Goal: Information Seeking & Learning: Check status

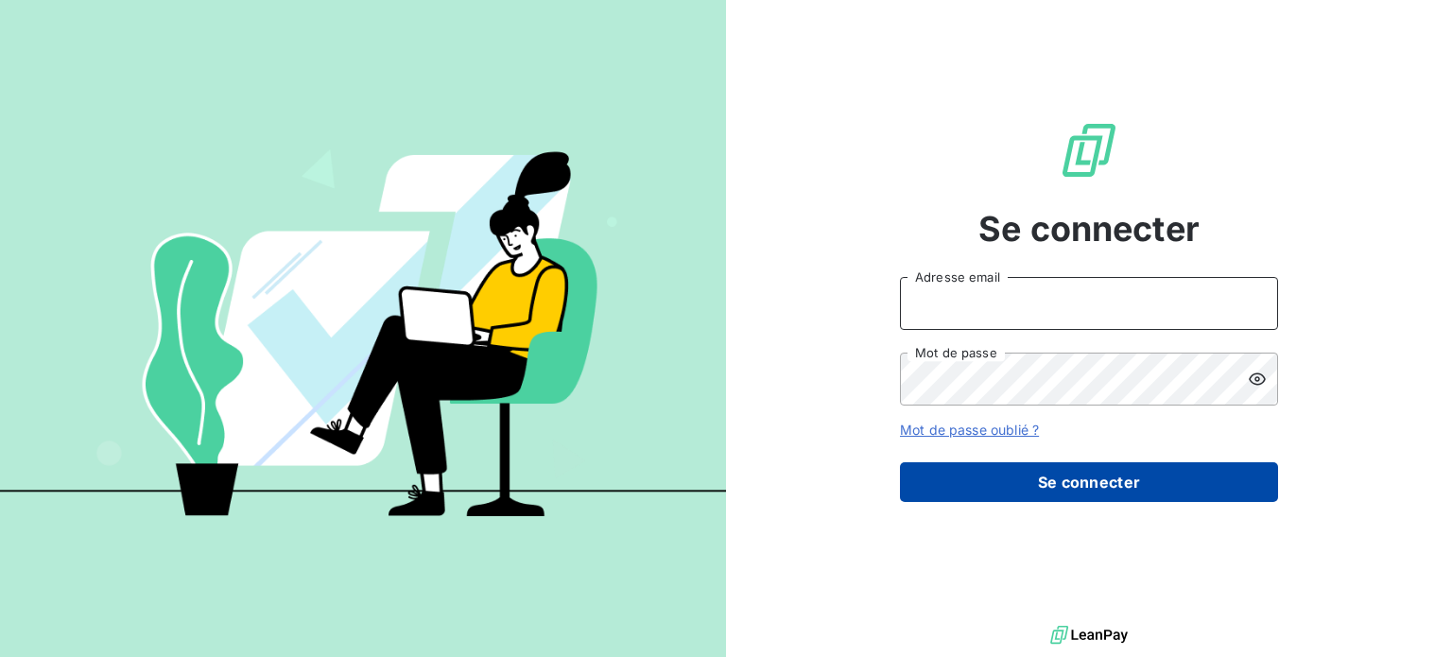
type input "[PERSON_NAME][EMAIL_ADDRESS][DOMAIN_NAME]"
click at [983, 487] on button "Se connecter" at bounding box center [1089, 482] width 378 height 40
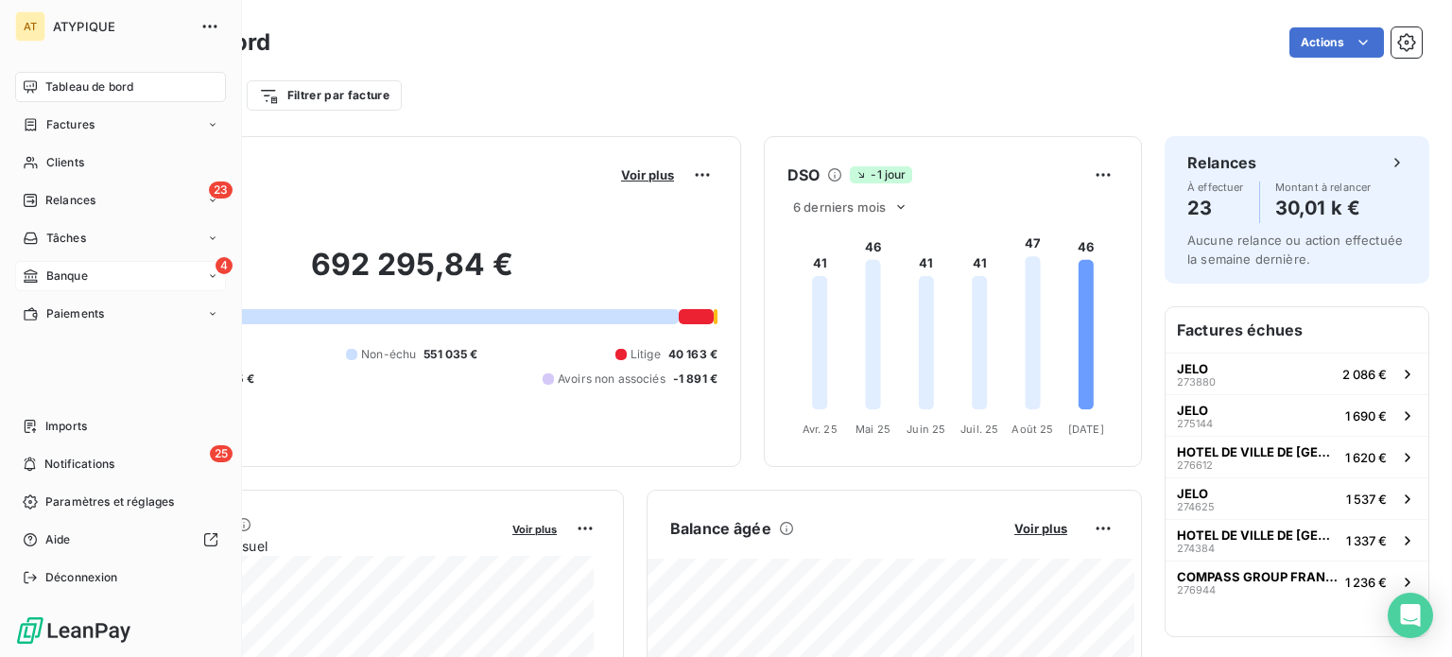
click at [76, 269] on span "Banque" at bounding box center [67, 275] width 42 height 17
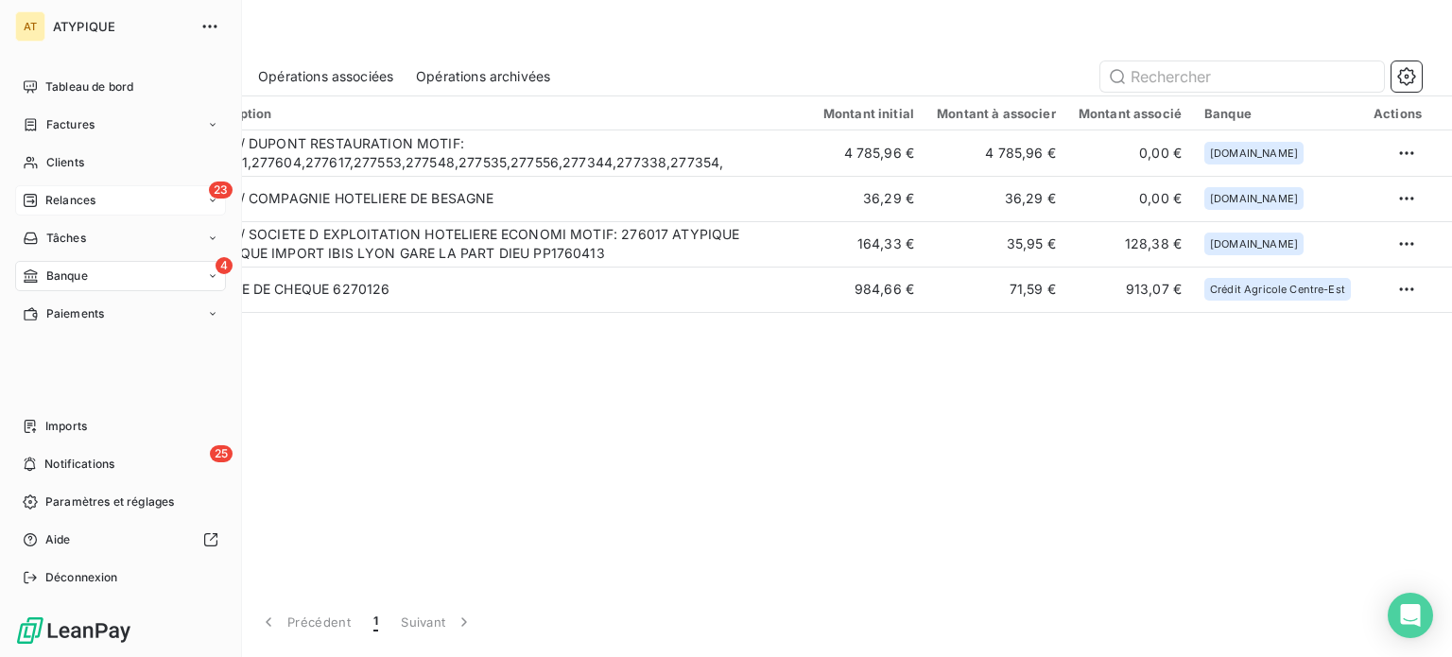
click at [87, 203] on span "Relances" at bounding box center [70, 200] width 50 height 17
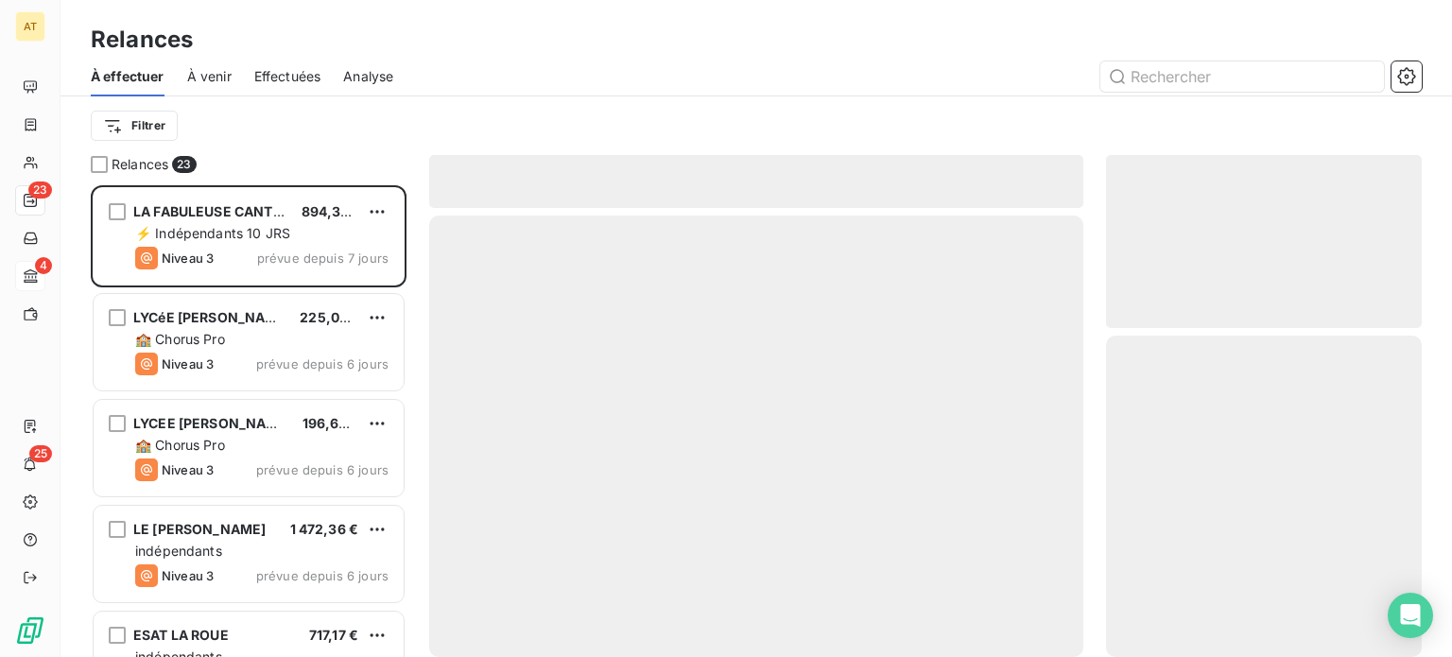
scroll to position [457, 301]
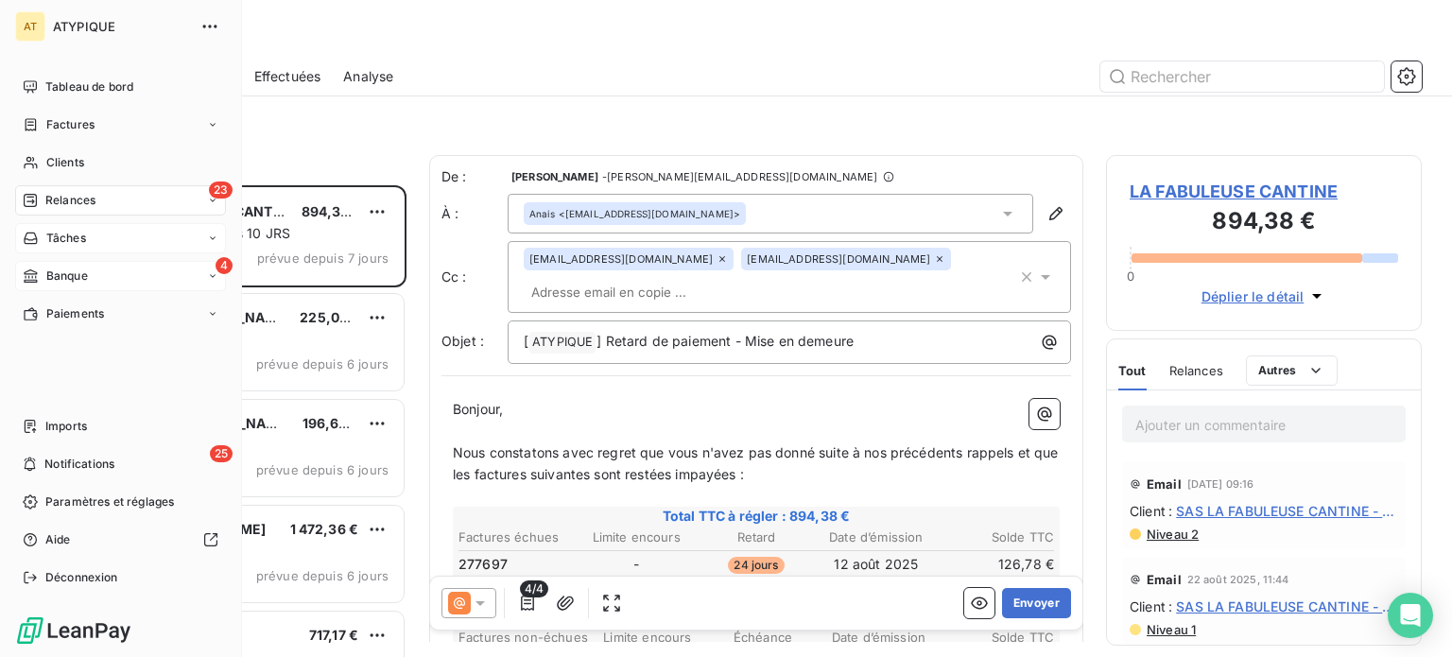
click at [65, 230] on span "Tâches" at bounding box center [66, 238] width 40 height 17
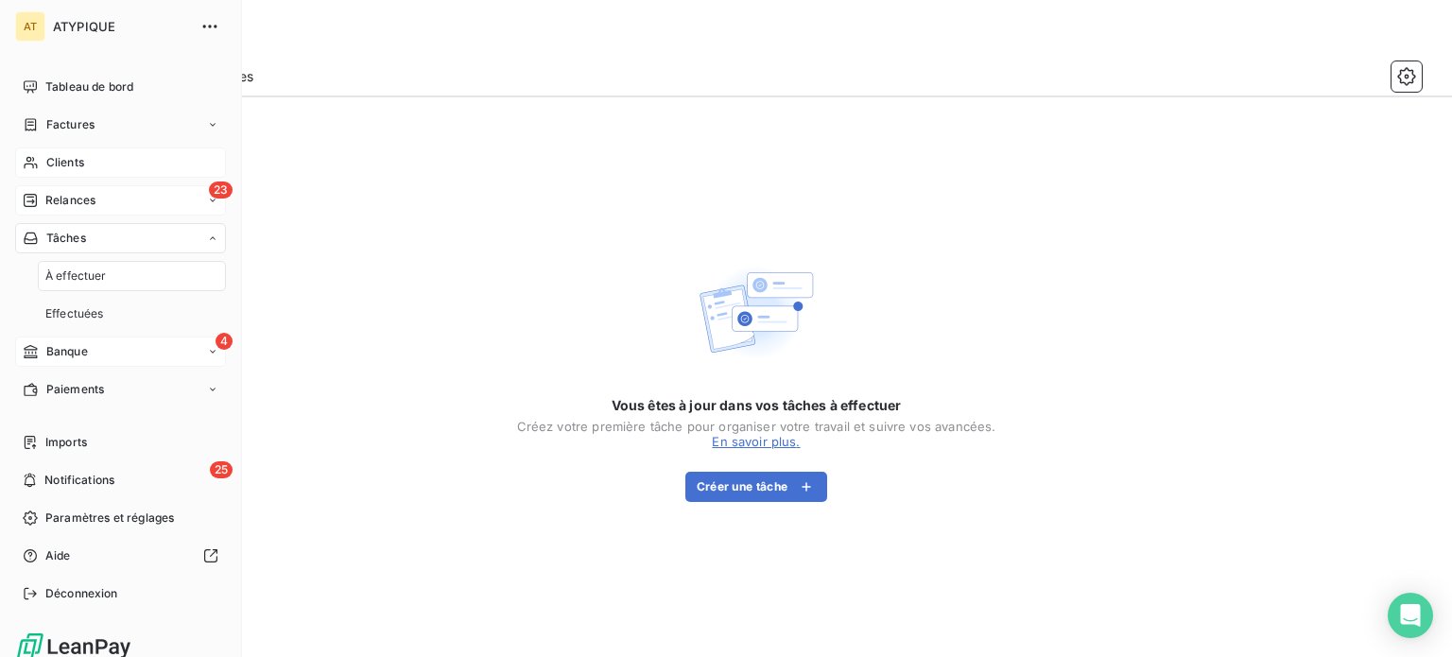
click at [89, 163] on div "Clients" at bounding box center [120, 162] width 211 height 30
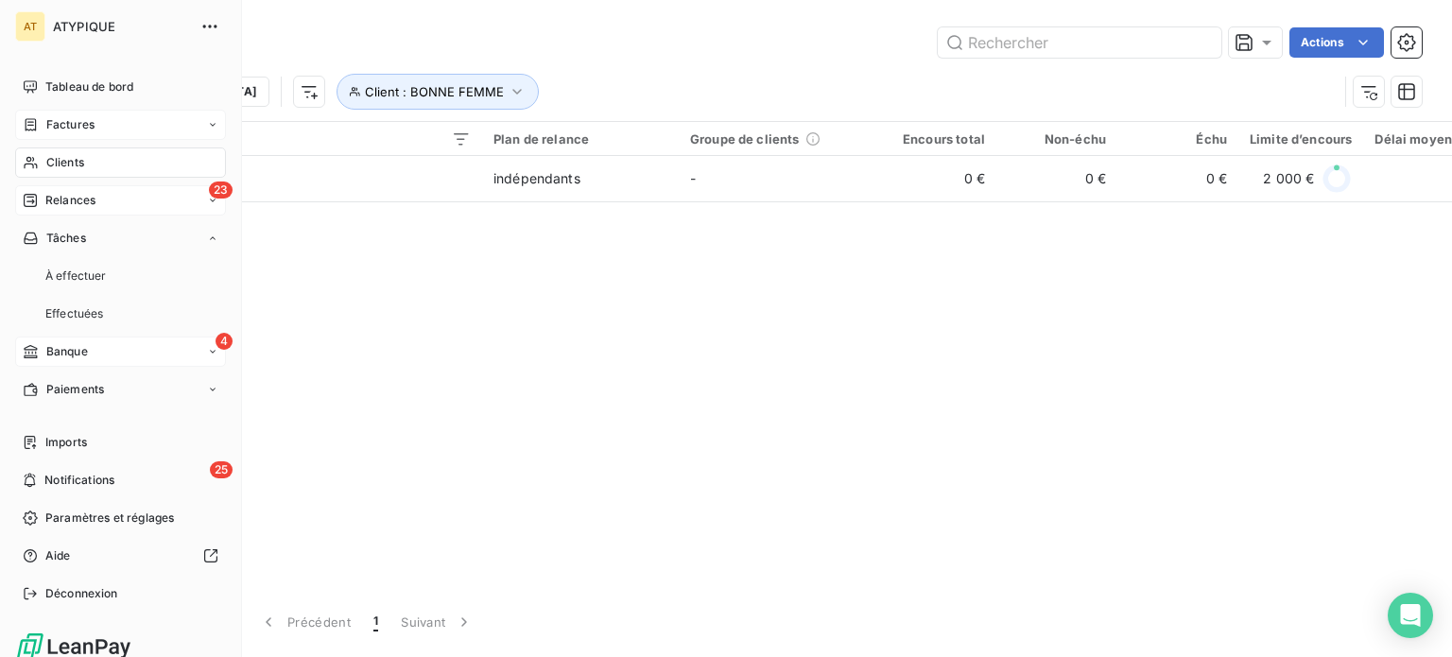
click at [96, 138] on div "Factures" at bounding box center [120, 125] width 211 height 30
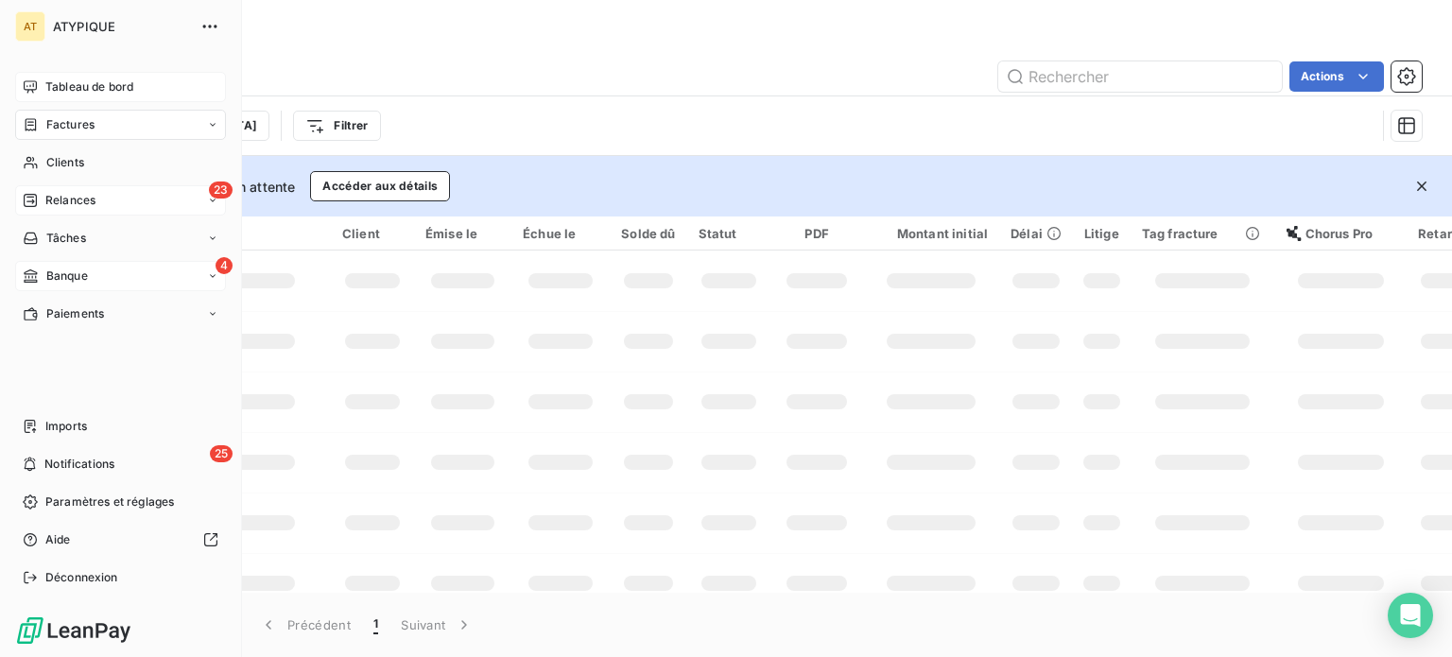
click at [69, 92] on span "Tableau de bord" at bounding box center [89, 86] width 88 height 17
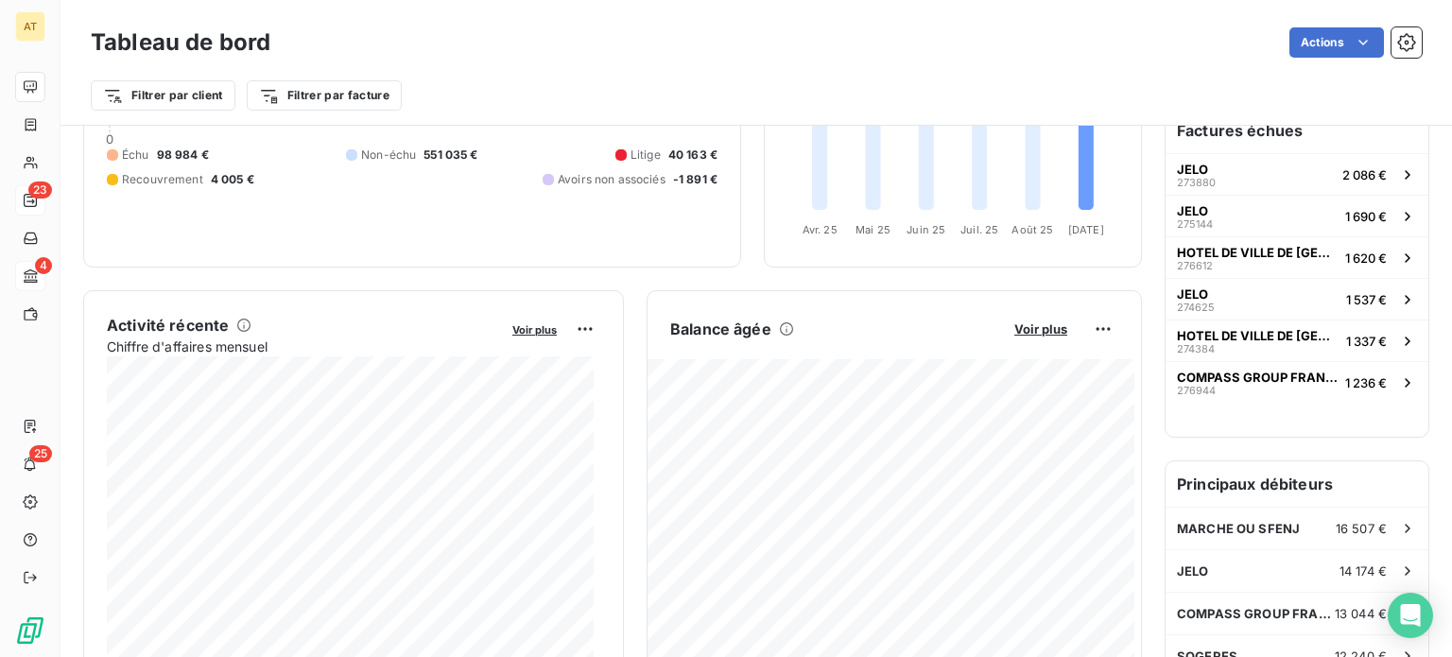
scroll to position [189, 0]
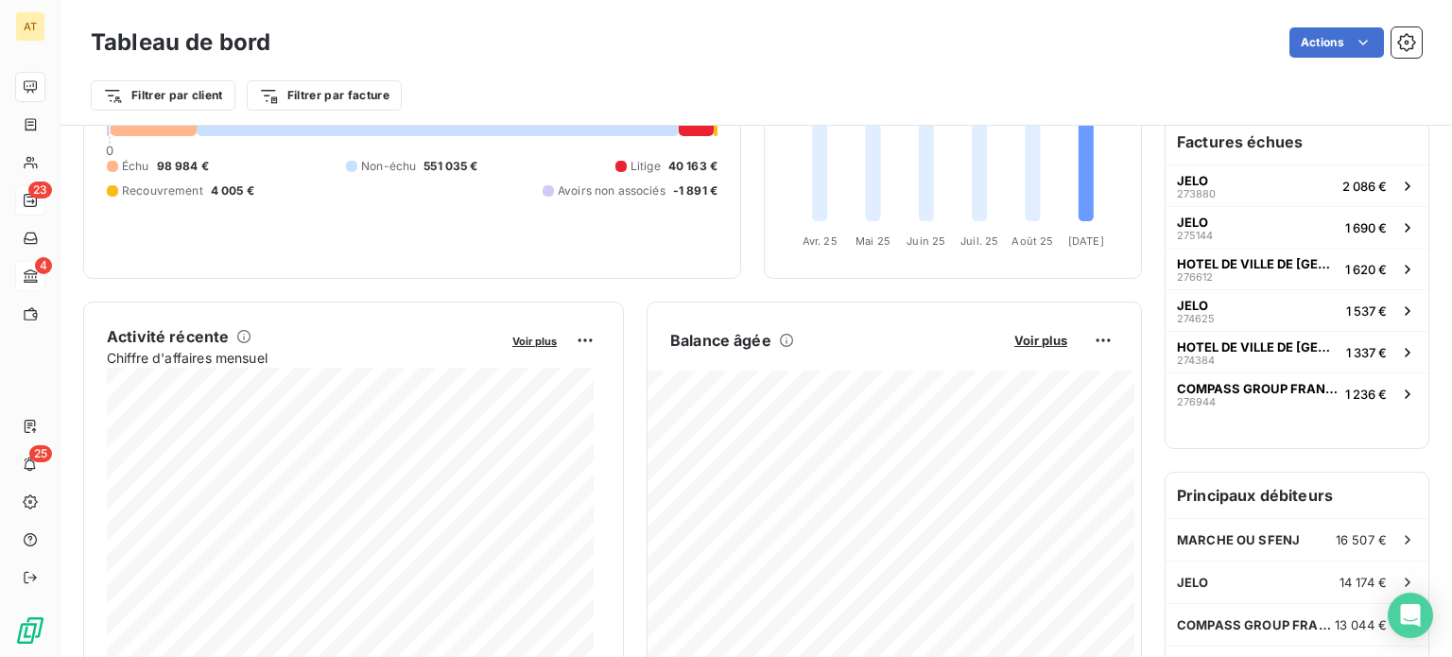
drag, startPoint x: 1437, startPoint y: 153, endPoint x: 1448, endPoint y: 138, distance: 18.9
click at [1441, 146] on div "Tableau de bord Actions Filtrer par client Filtrer par facture Encours client V…" at bounding box center [755, 328] width 1391 height 657
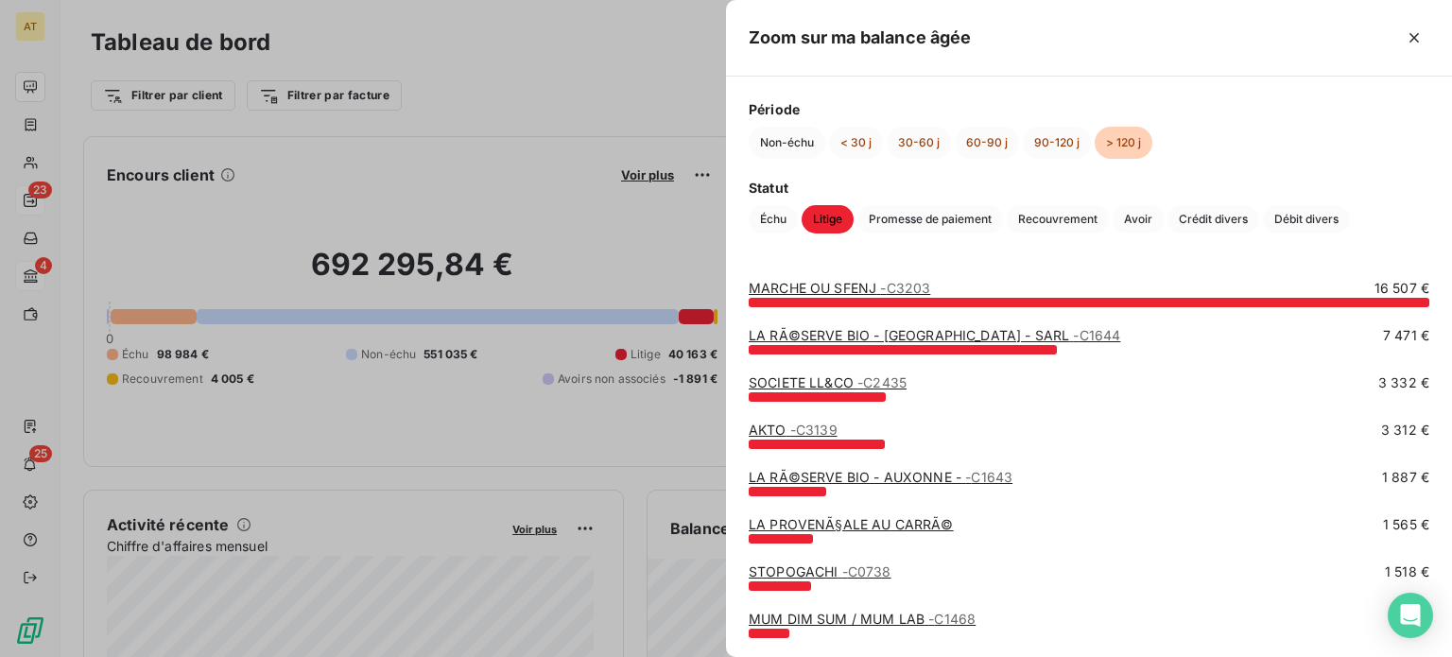
click at [831, 222] on span "Litige" at bounding box center [827, 219] width 52 height 28
click at [1040, 143] on button "90-120 j" at bounding box center [1057, 143] width 68 height 32
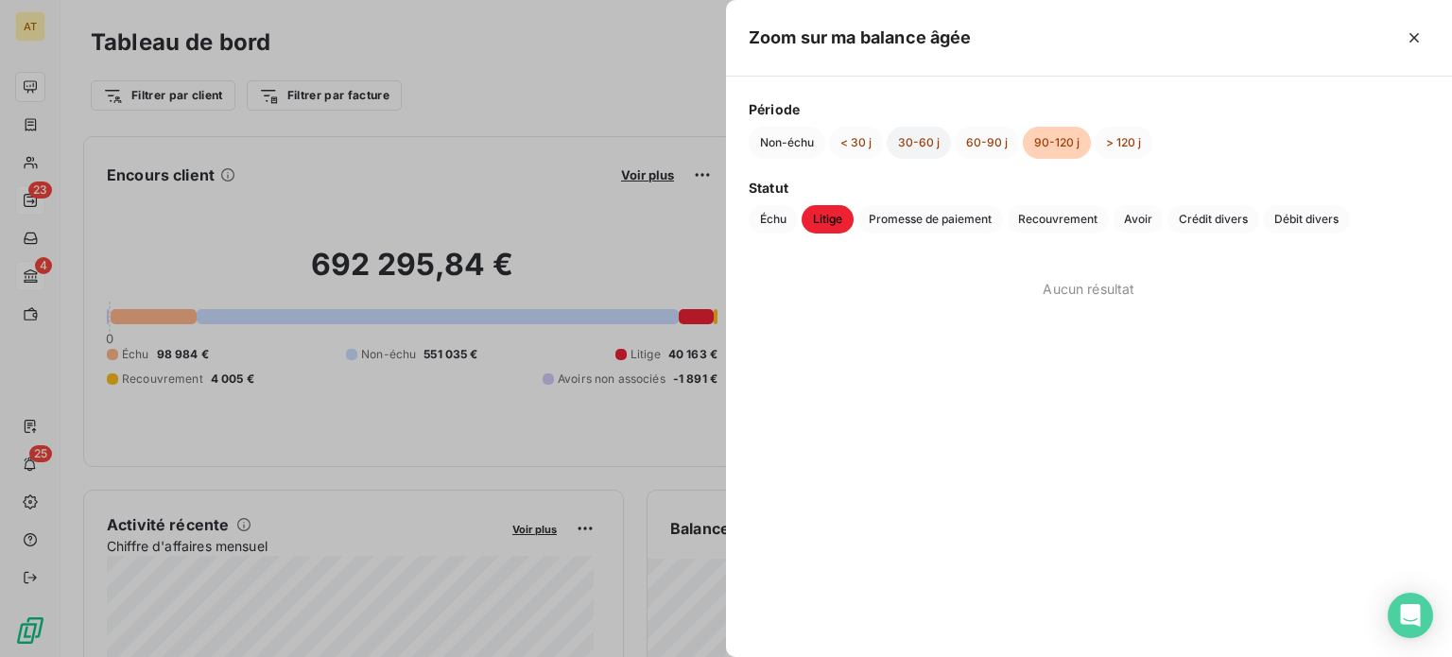
click at [937, 135] on button "30-60 j" at bounding box center [918, 143] width 64 height 32
click at [972, 140] on button "60-90 j" at bounding box center [987, 143] width 64 height 32
click at [875, 141] on button "< 30 j" at bounding box center [856, 143] width 54 height 32
click at [1123, 140] on button "> 120 j" at bounding box center [1123, 143] width 58 height 32
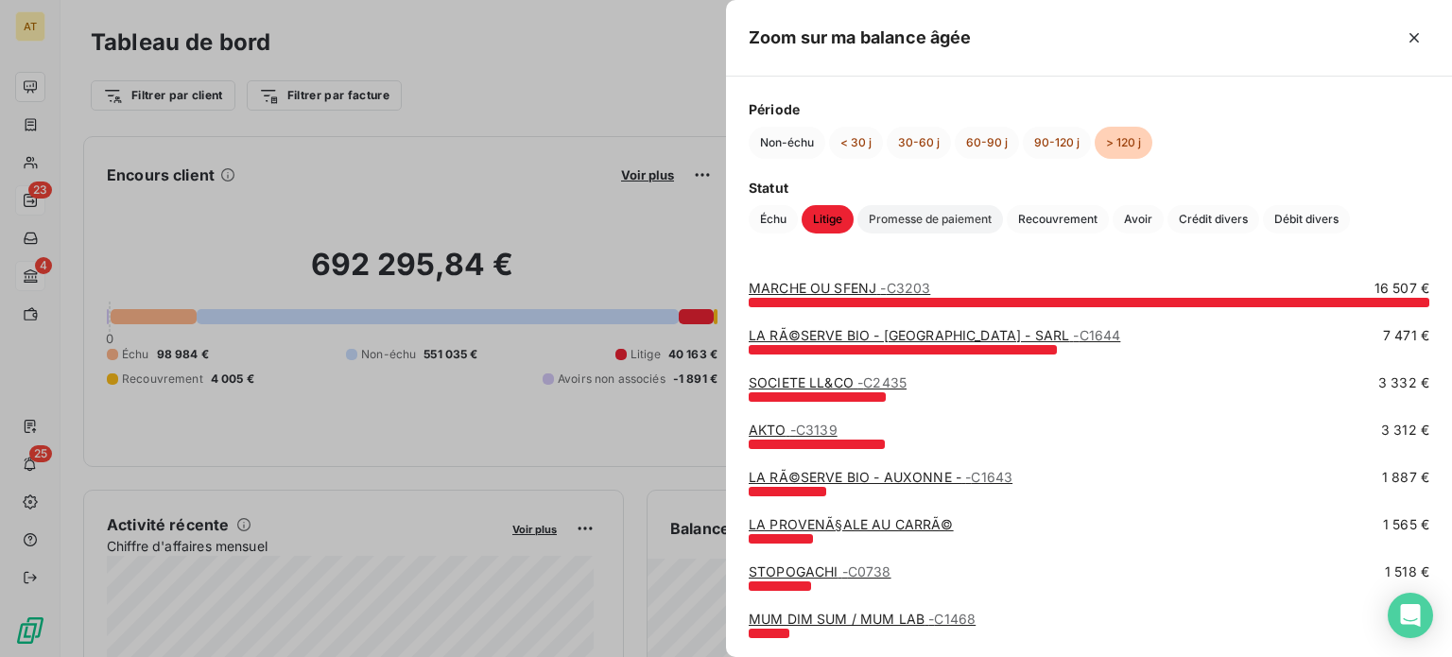
click at [943, 223] on span "Promesse de paiement" at bounding box center [930, 219] width 146 height 28
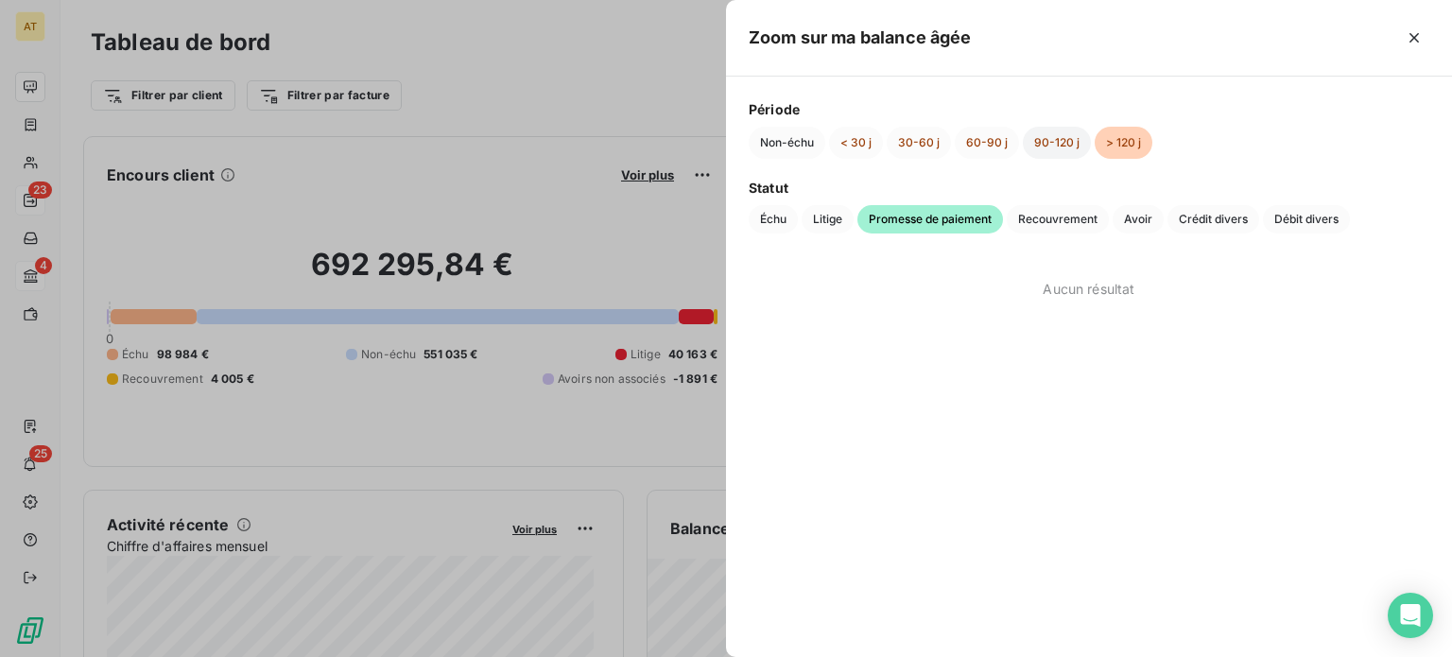
click at [1044, 146] on button "90-120 j" at bounding box center [1057, 143] width 68 height 32
click at [957, 146] on button "60-90 j" at bounding box center [987, 143] width 64 height 32
click at [938, 149] on button "30-60 j" at bounding box center [918, 143] width 64 height 32
click at [863, 148] on button "< 30 j" at bounding box center [856, 143] width 54 height 32
click at [1024, 226] on span "Recouvrement" at bounding box center [1058, 219] width 102 height 28
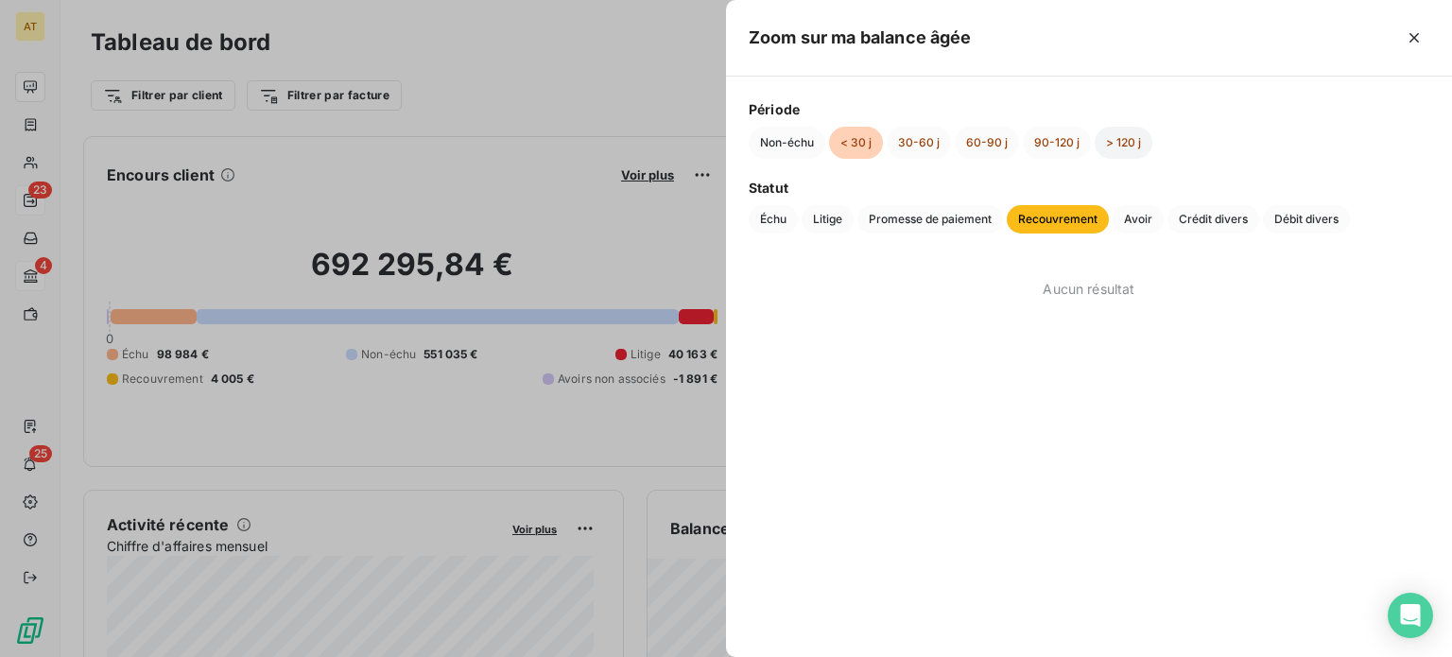
click at [1112, 154] on button "> 120 j" at bounding box center [1123, 143] width 58 height 32
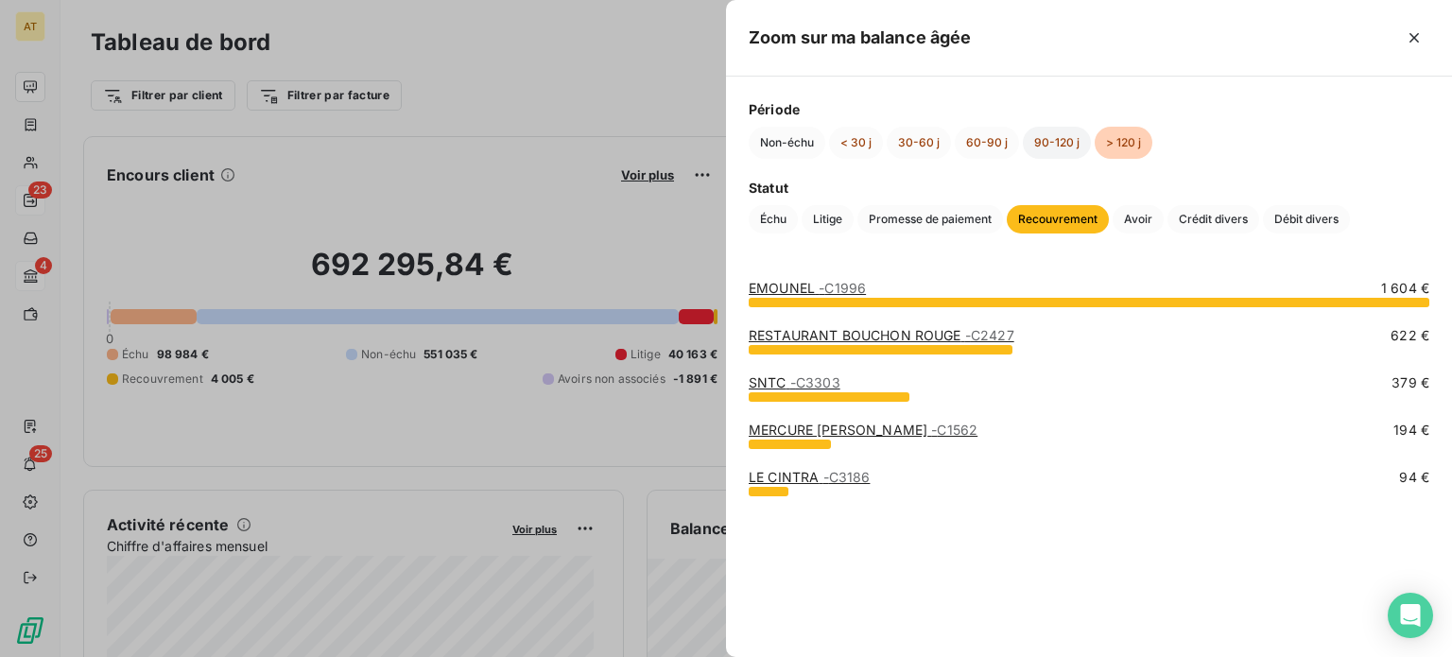
click at [1052, 146] on button "90-120 j" at bounding box center [1057, 143] width 68 height 32
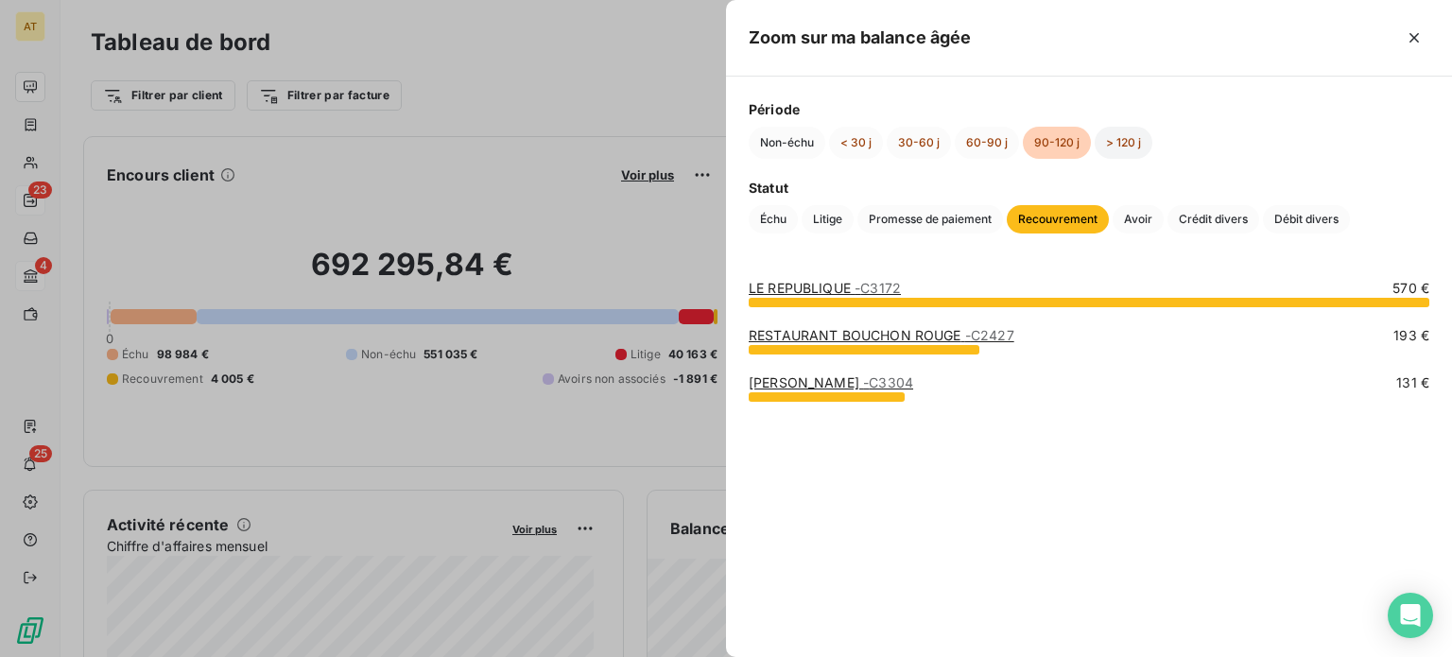
click at [1115, 139] on button "> 120 j" at bounding box center [1123, 143] width 58 height 32
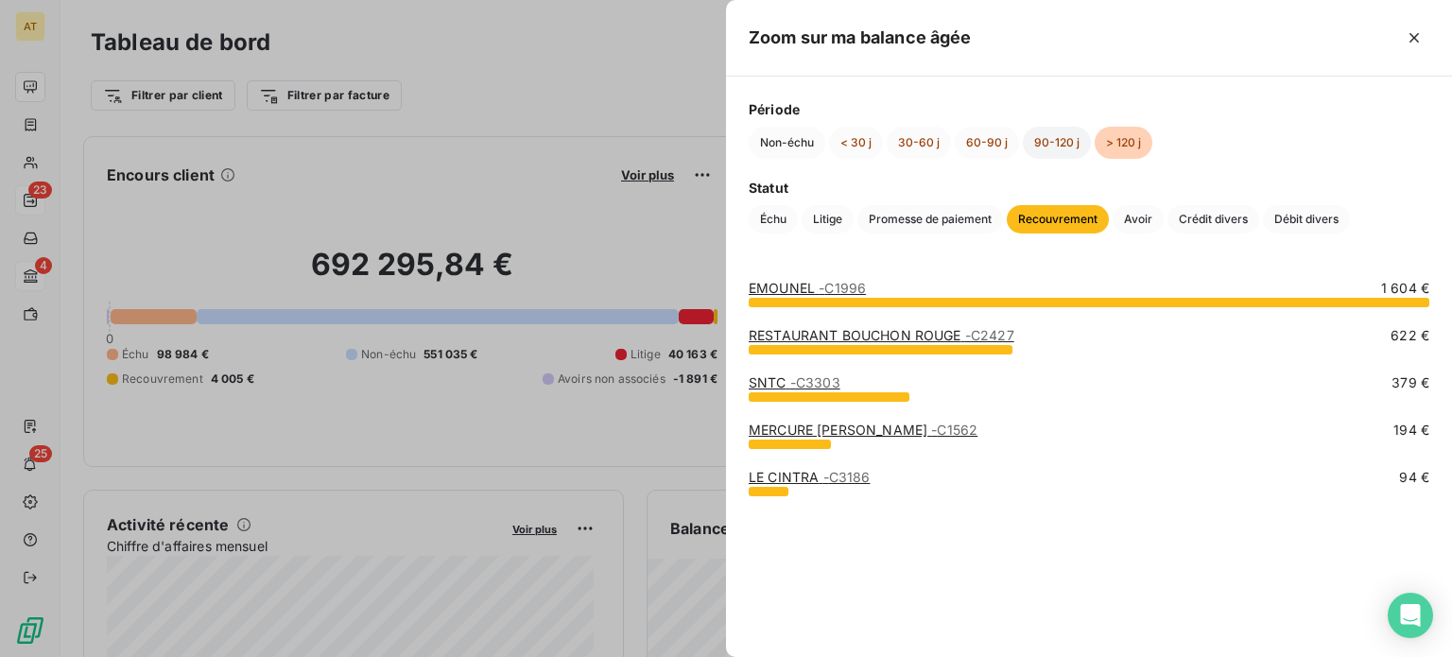
click at [1066, 144] on button "90-120 j" at bounding box center [1057, 143] width 68 height 32
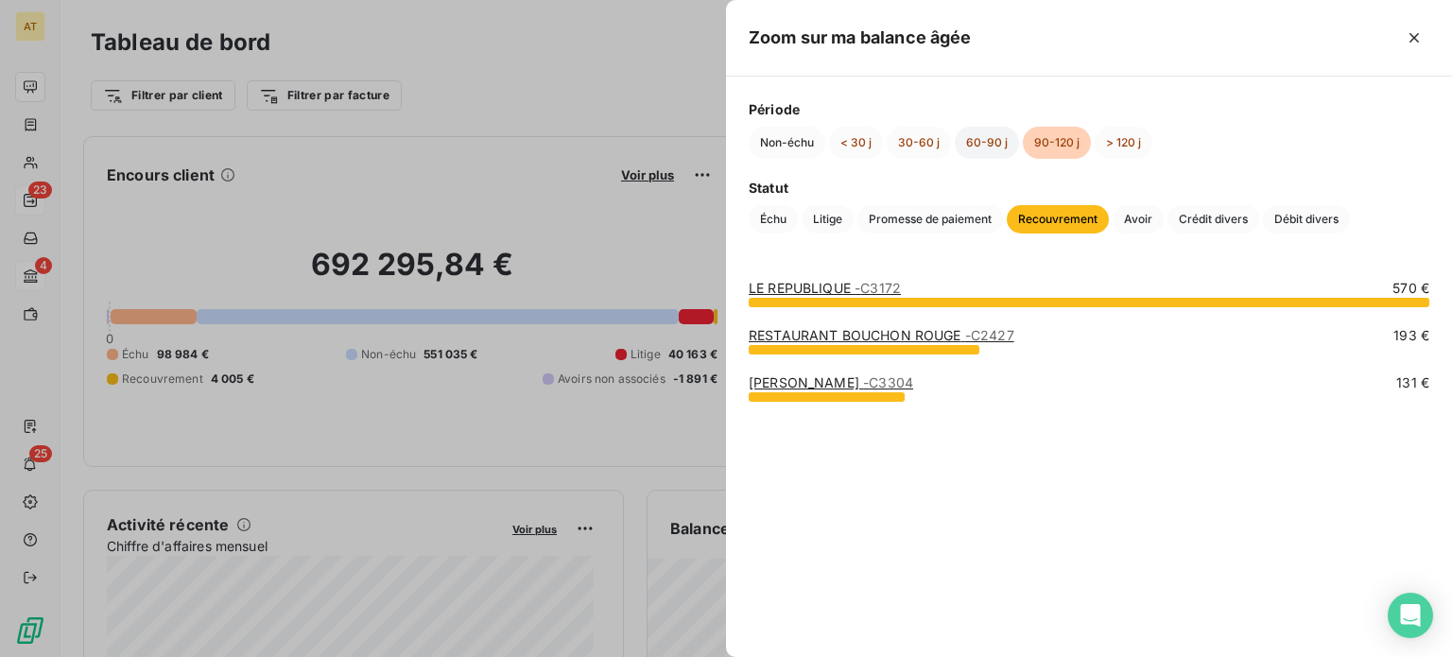
click at [1007, 143] on button "60-90 j" at bounding box center [987, 143] width 64 height 32
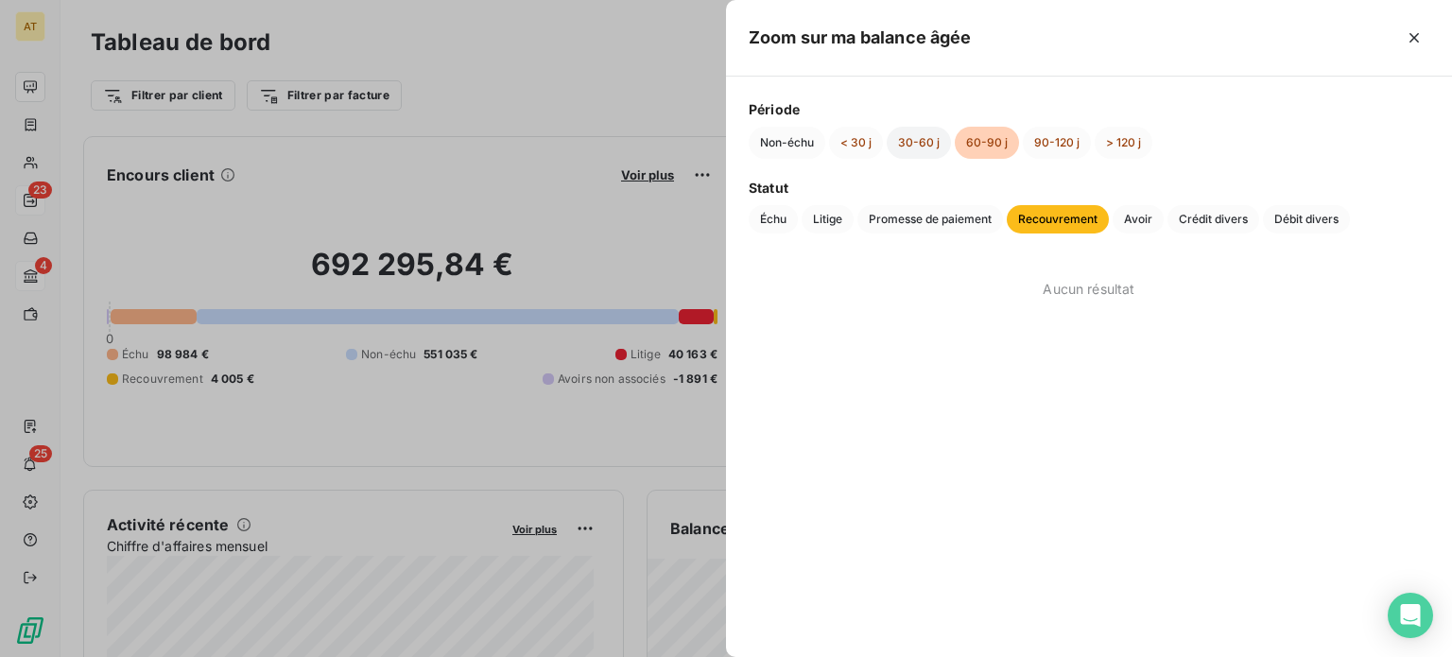
click at [941, 136] on button "30-60 j" at bounding box center [918, 143] width 64 height 32
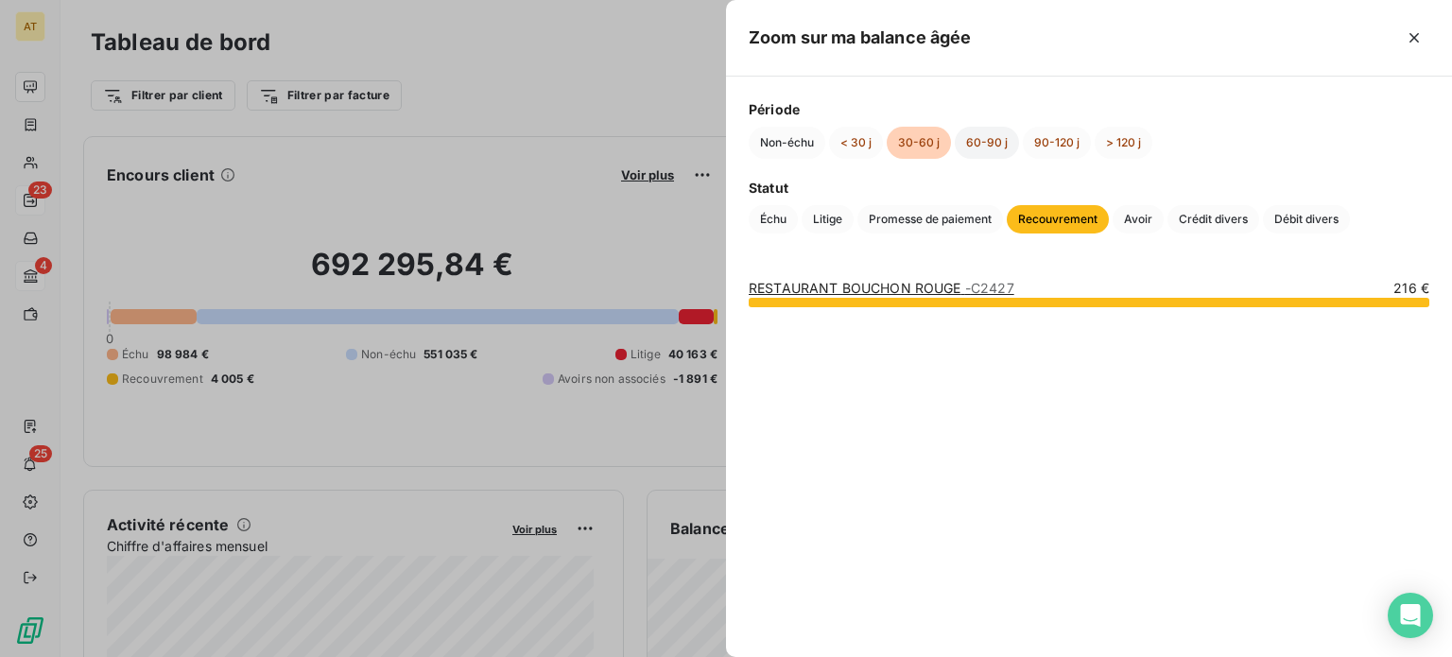
click at [987, 145] on button "60-90 j" at bounding box center [987, 143] width 64 height 32
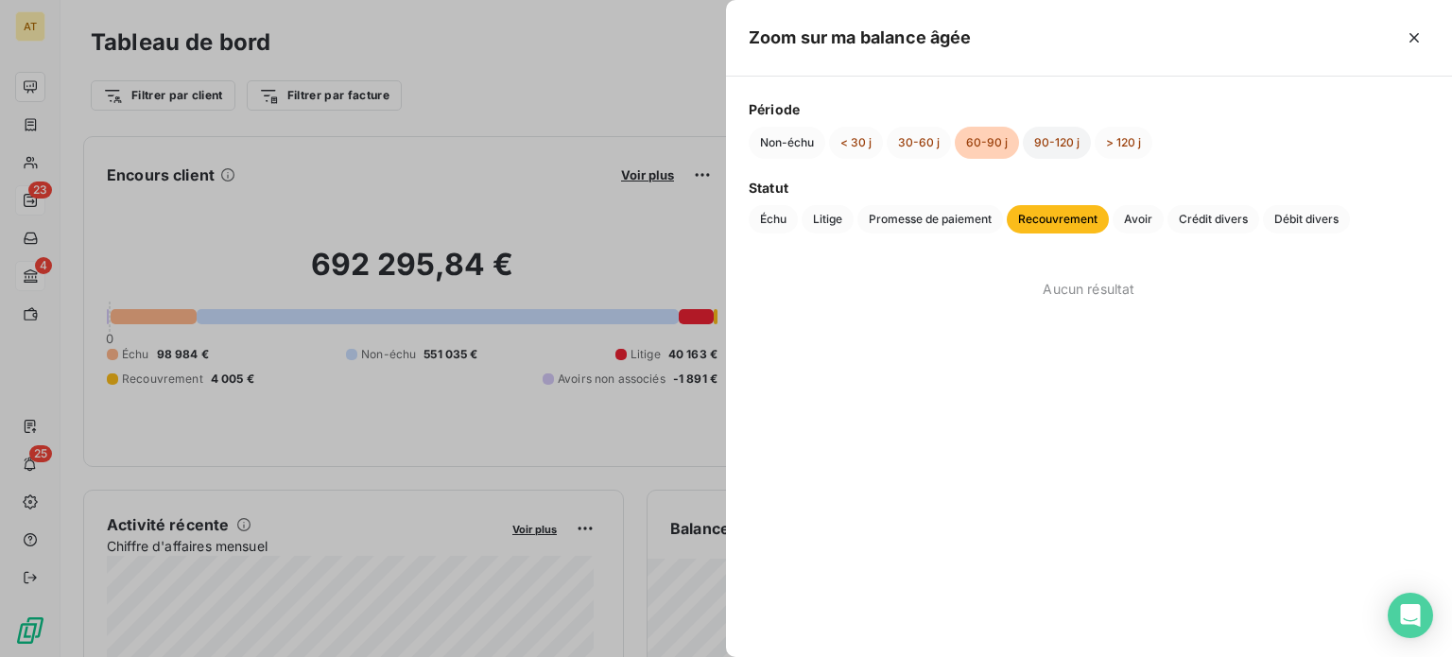
click at [1045, 140] on button "90-120 j" at bounding box center [1057, 143] width 68 height 32
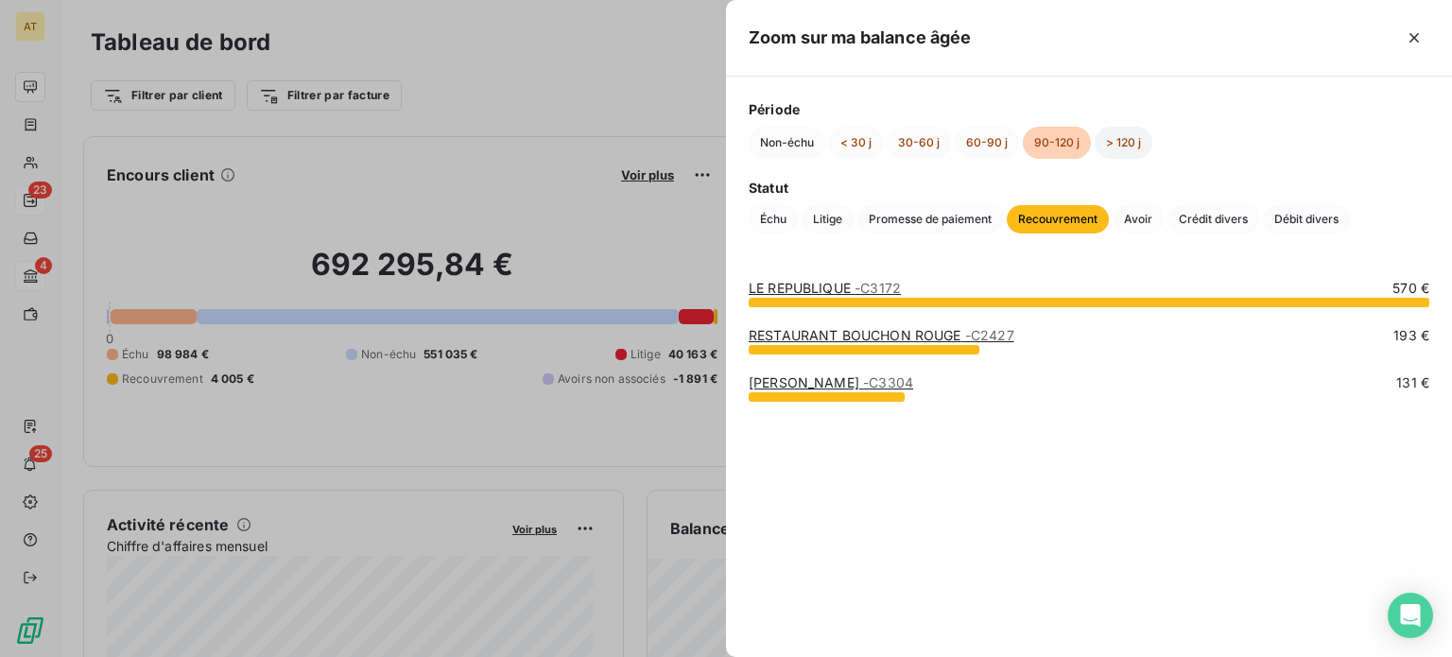
click at [1098, 141] on button "> 120 j" at bounding box center [1123, 143] width 58 height 32
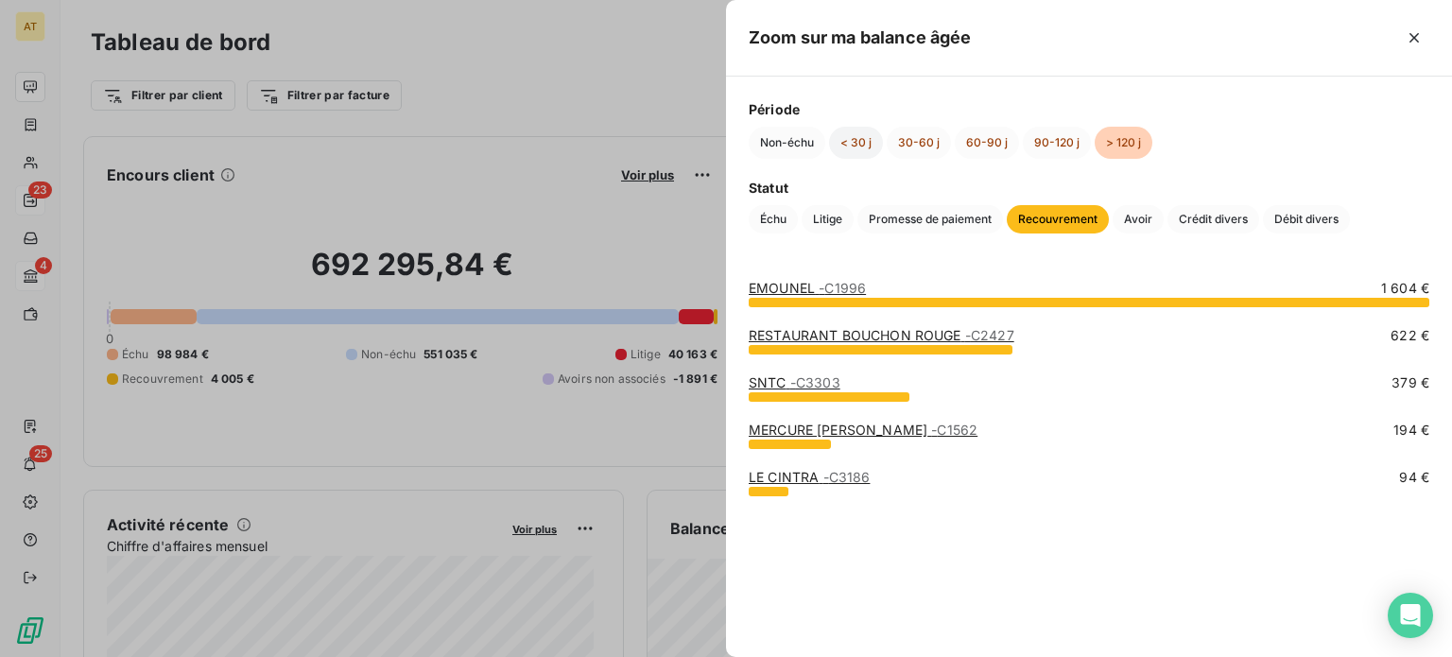
click at [881, 137] on button "< 30 j" at bounding box center [856, 143] width 54 height 32
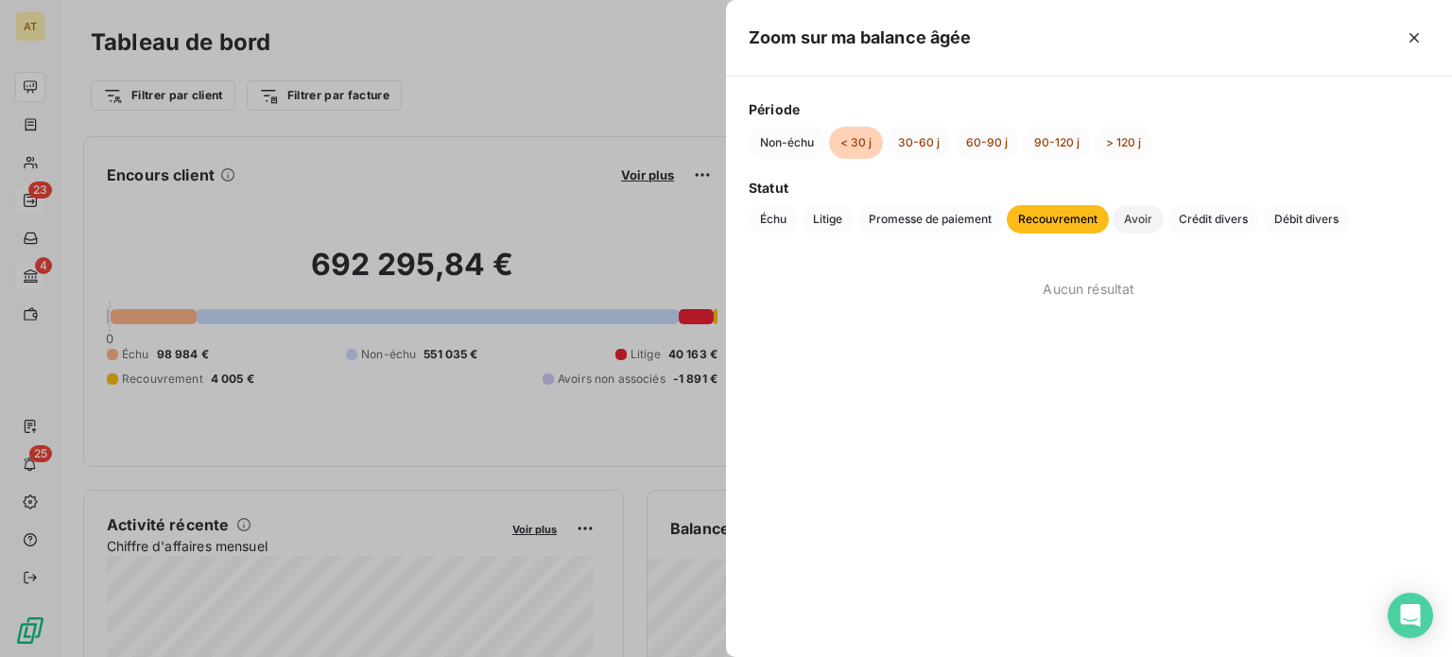
click at [1150, 217] on span "Avoir" at bounding box center [1137, 219] width 51 height 28
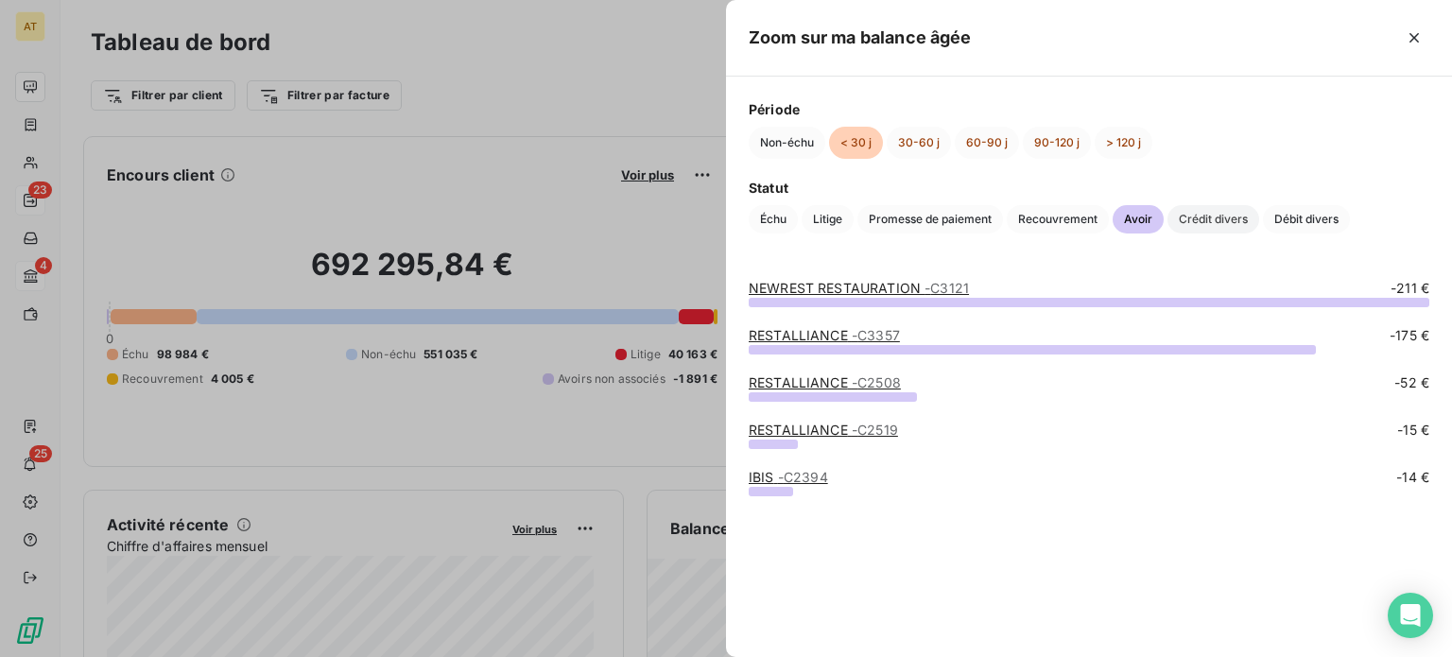
click at [1194, 216] on span "Crédit divers" at bounding box center [1213, 219] width 92 height 28
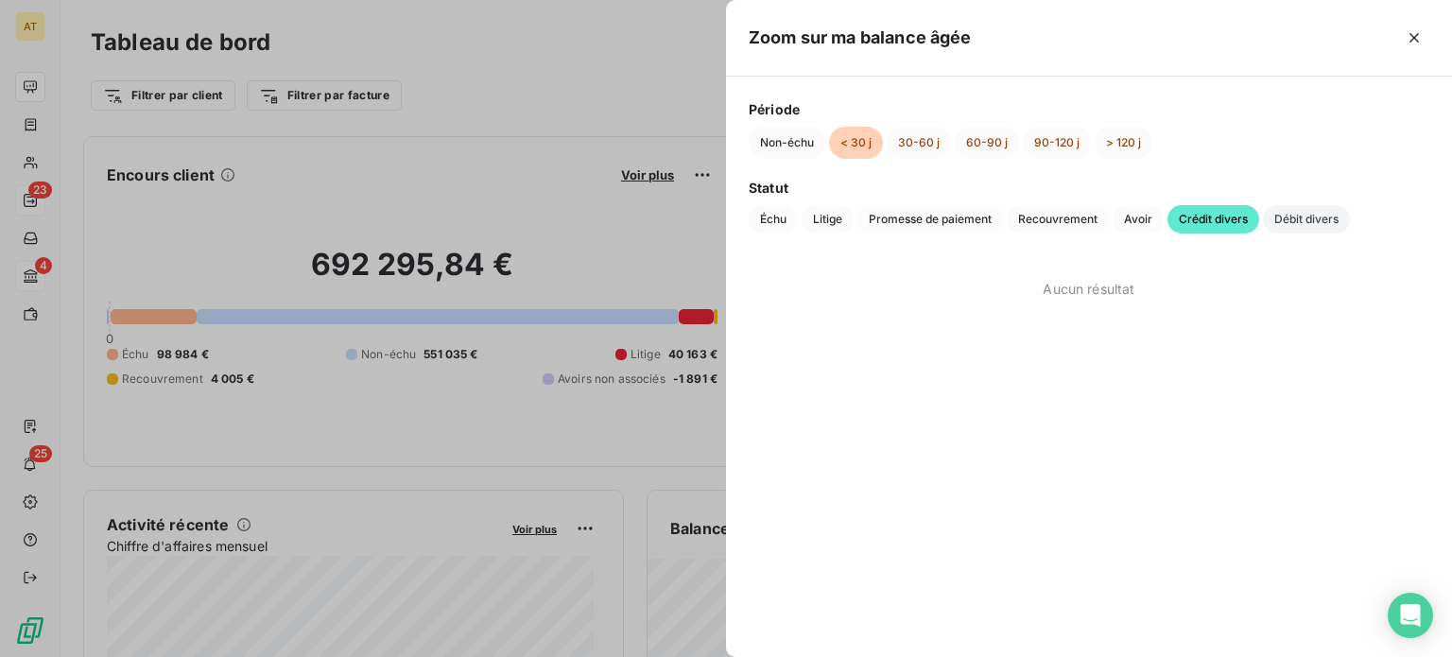
click at [1285, 214] on span "Débit divers" at bounding box center [1306, 219] width 87 height 28
click at [785, 219] on span "Échu" at bounding box center [773, 219] width 49 height 28
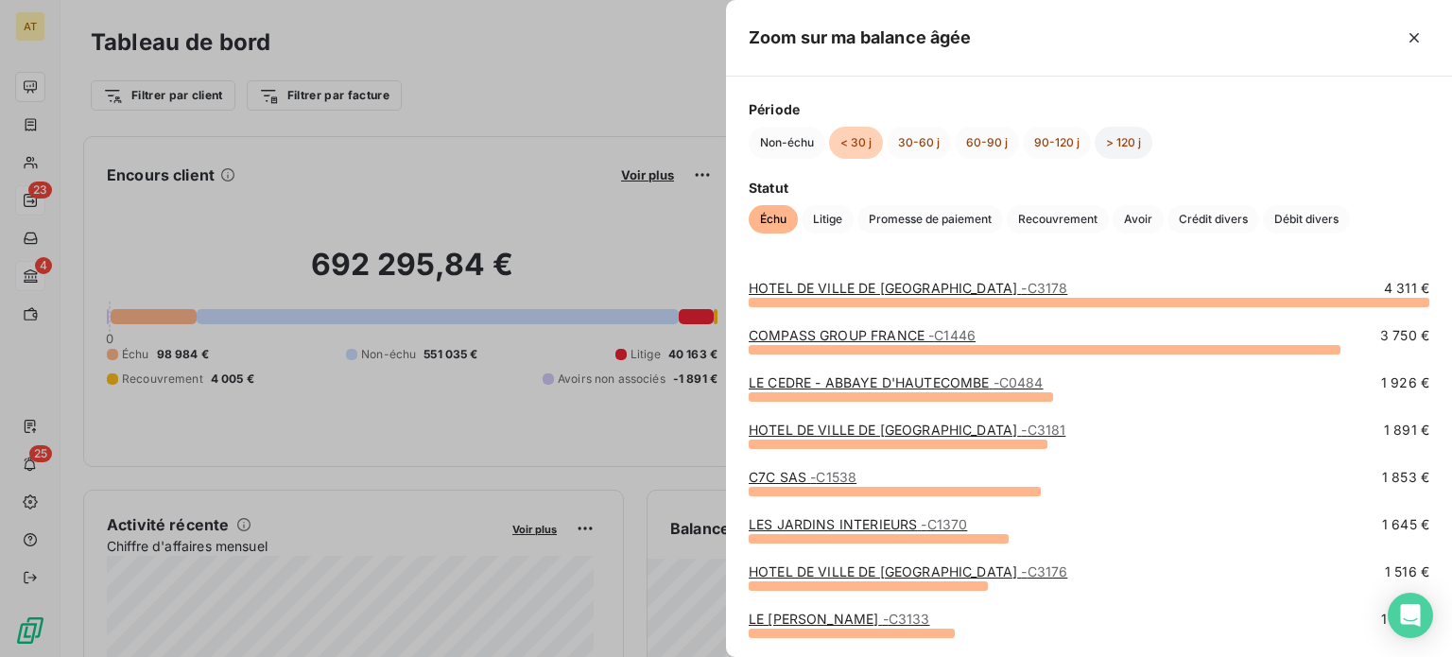
click at [1138, 154] on button "> 120 j" at bounding box center [1123, 143] width 58 height 32
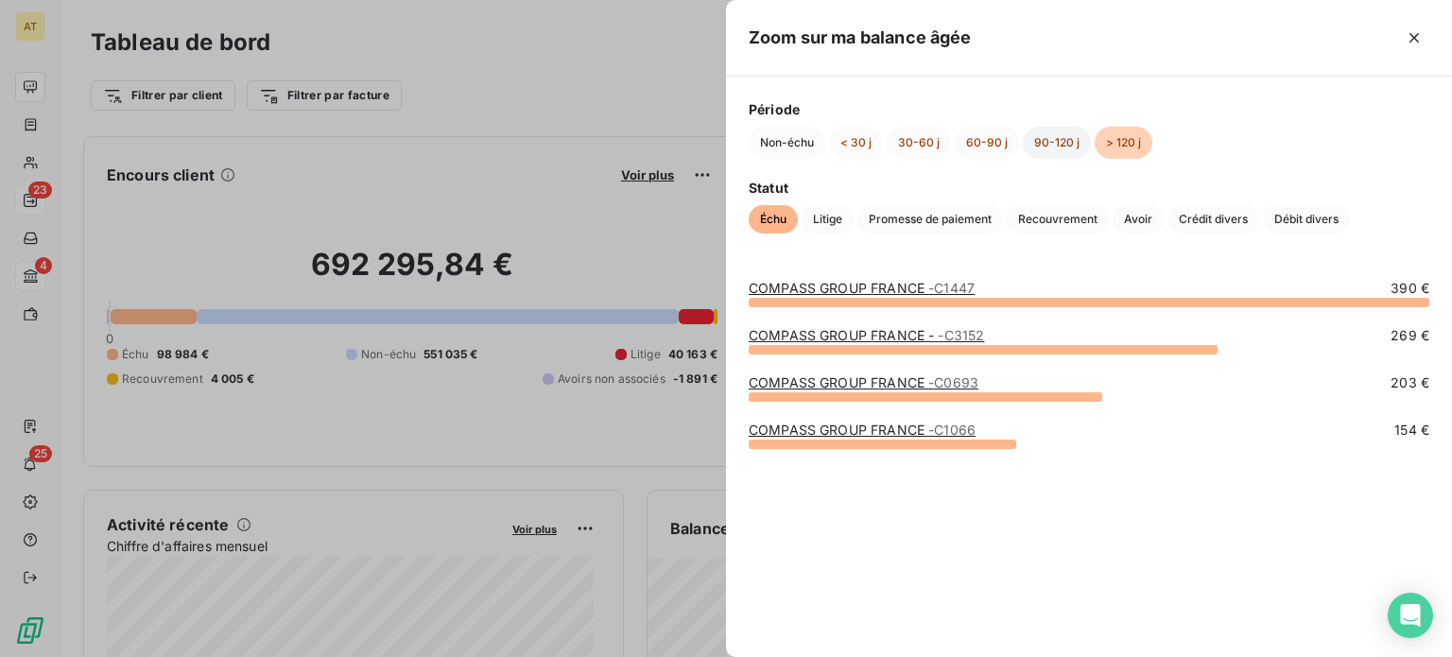
click at [1065, 136] on button "90-120 j" at bounding box center [1057, 143] width 68 height 32
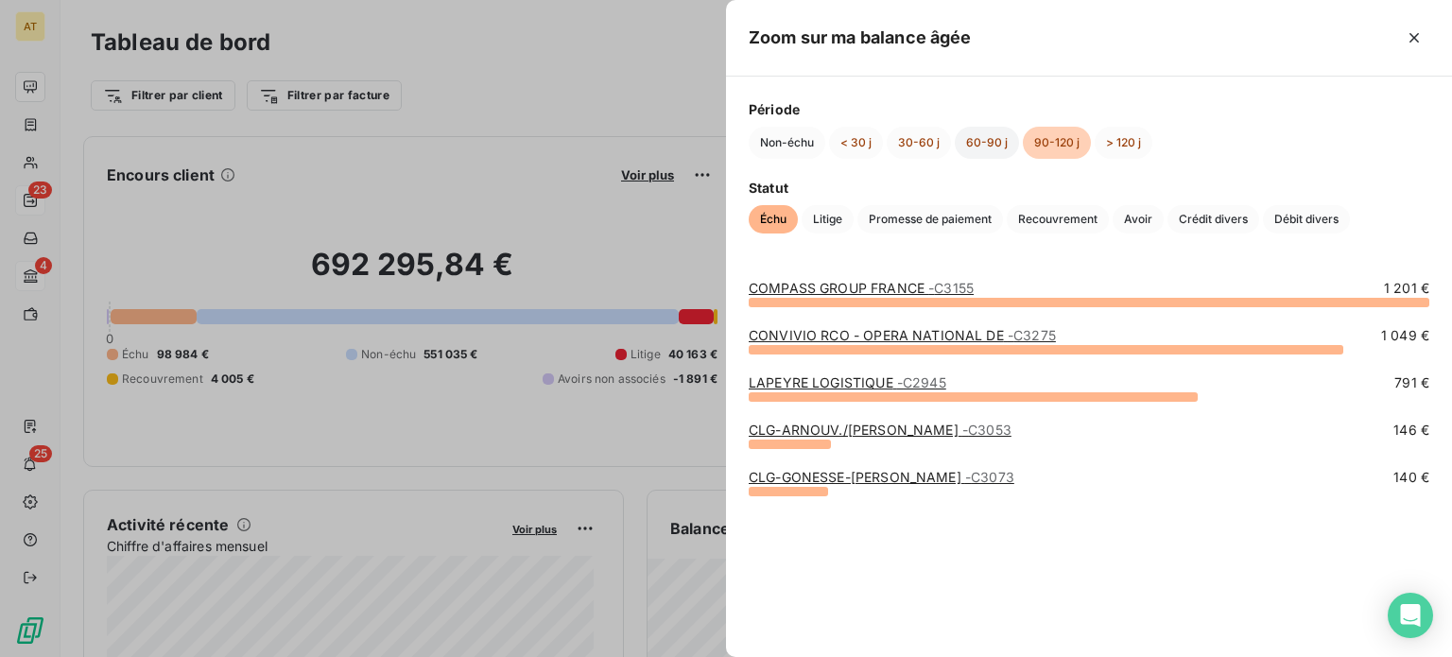
click at [973, 141] on button "60-90 j" at bounding box center [987, 143] width 64 height 32
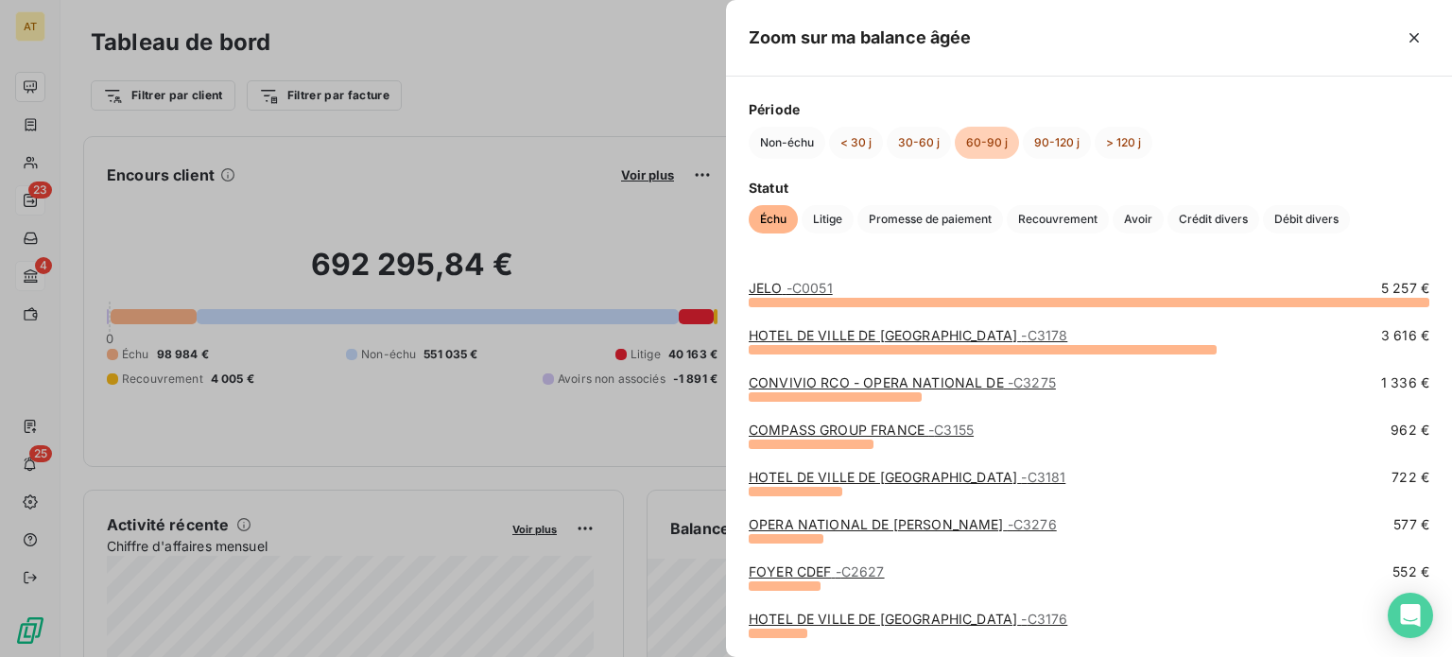
click at [807, 386] on link "CONVIVIO RCO - OPERA NATIONAL DE - C3275" at bounding box center [902, 382] width 307 height 16
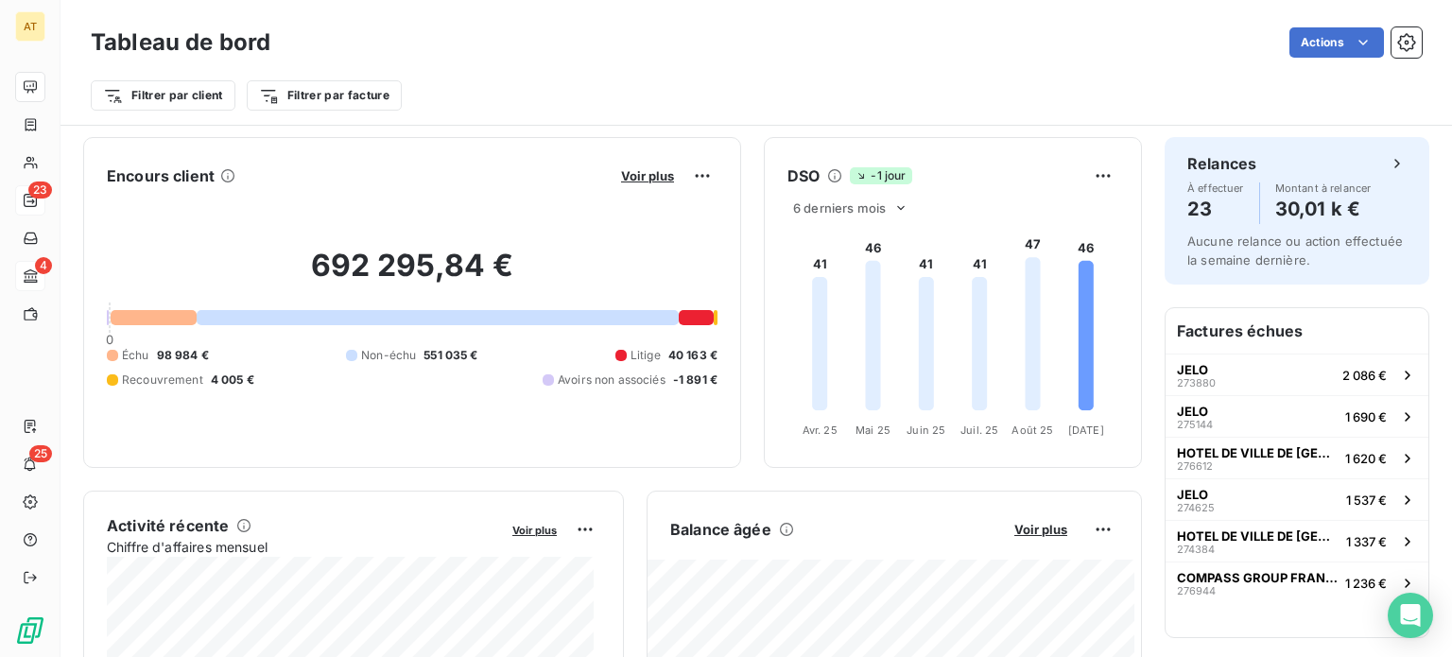
scroll to position [95, 0]
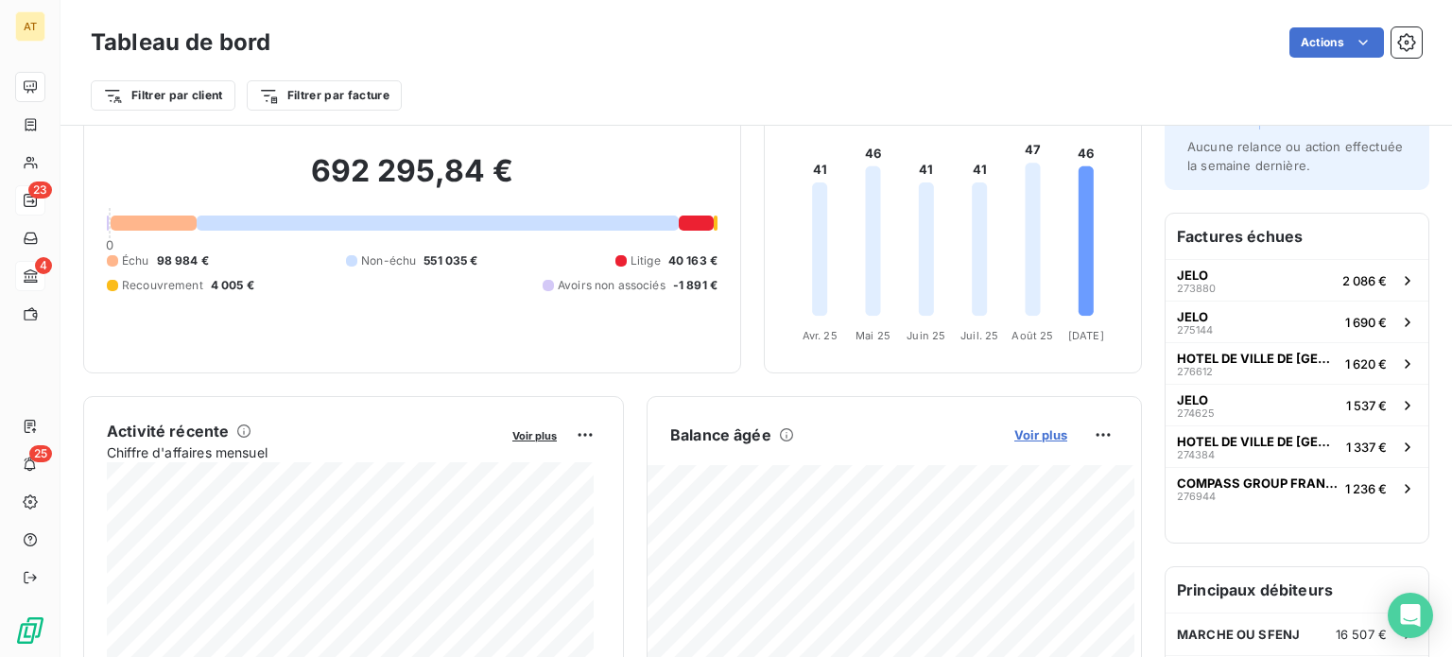
click at [1030, 429] on span "Voir plus" at bounding box center [1040, 434] width 53 height 15
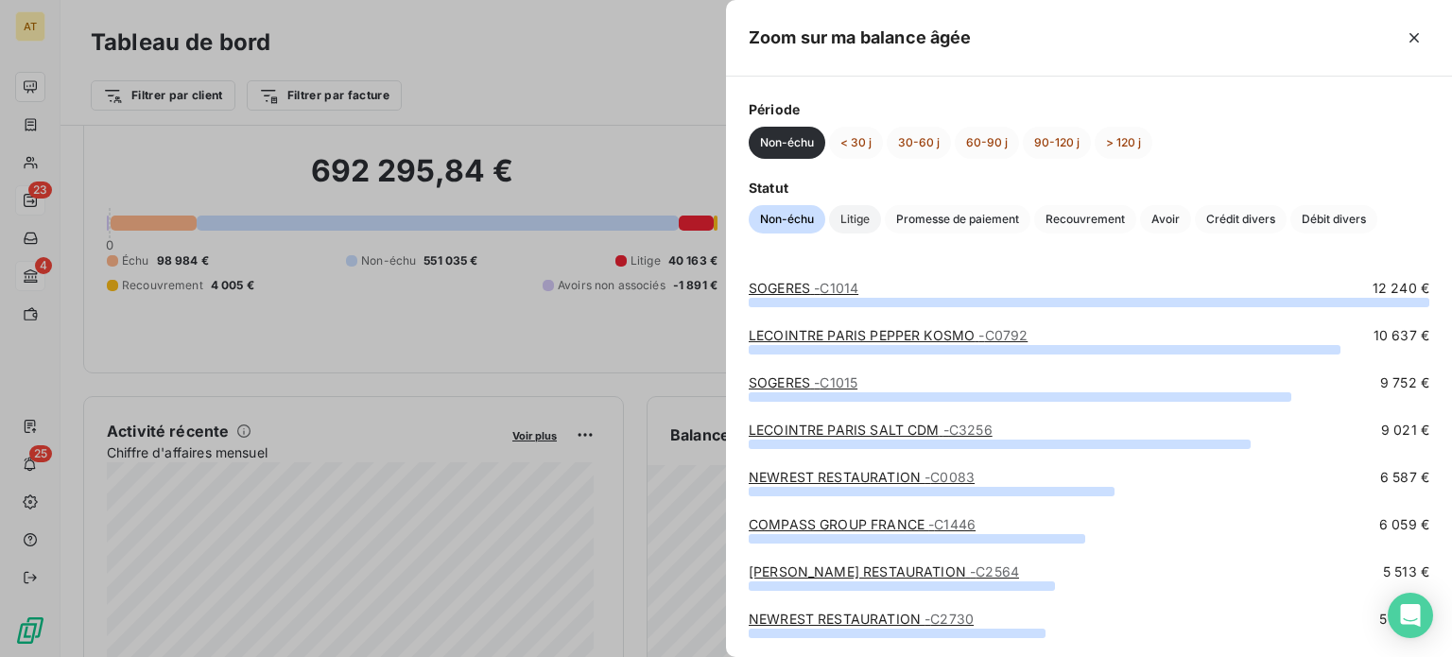
click at [864, 224] on span "Litige" at bounding box center [855, 219] width 52 height 28
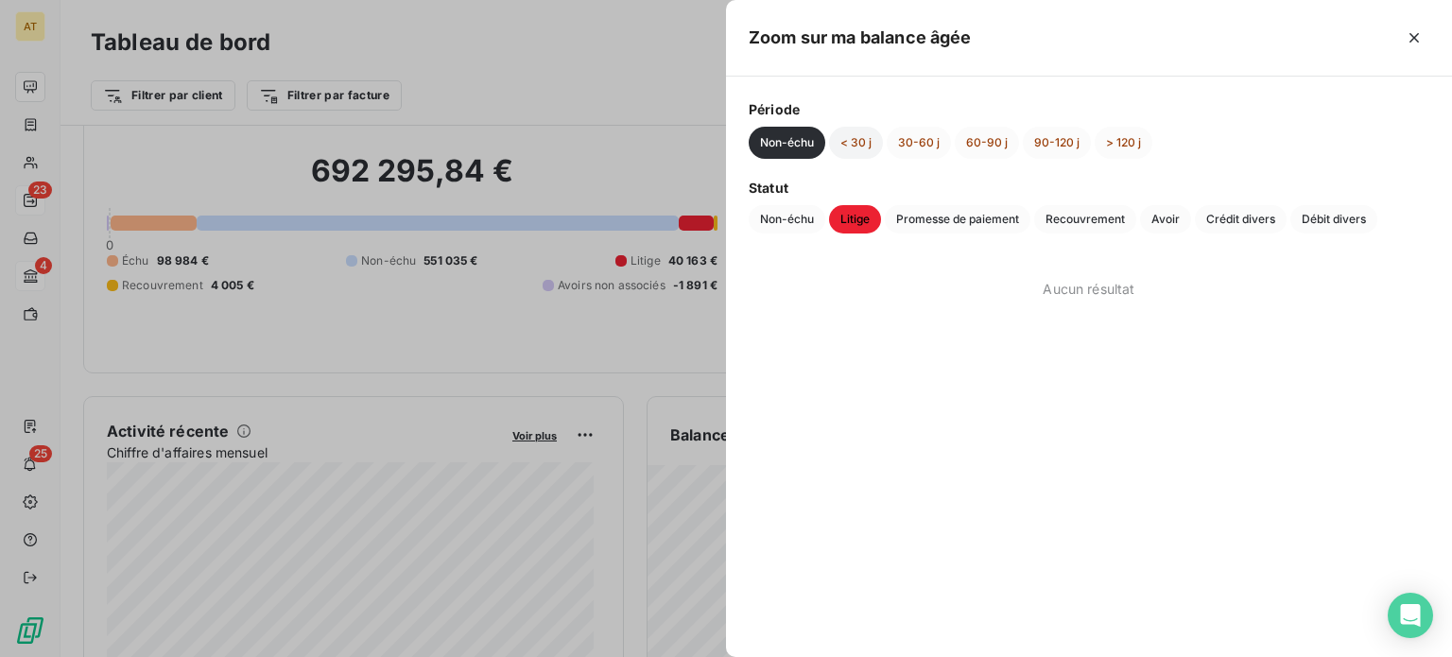
click at [851, 145] on button "< 30 j" at bounding box center [856, 143] width 54 height 32
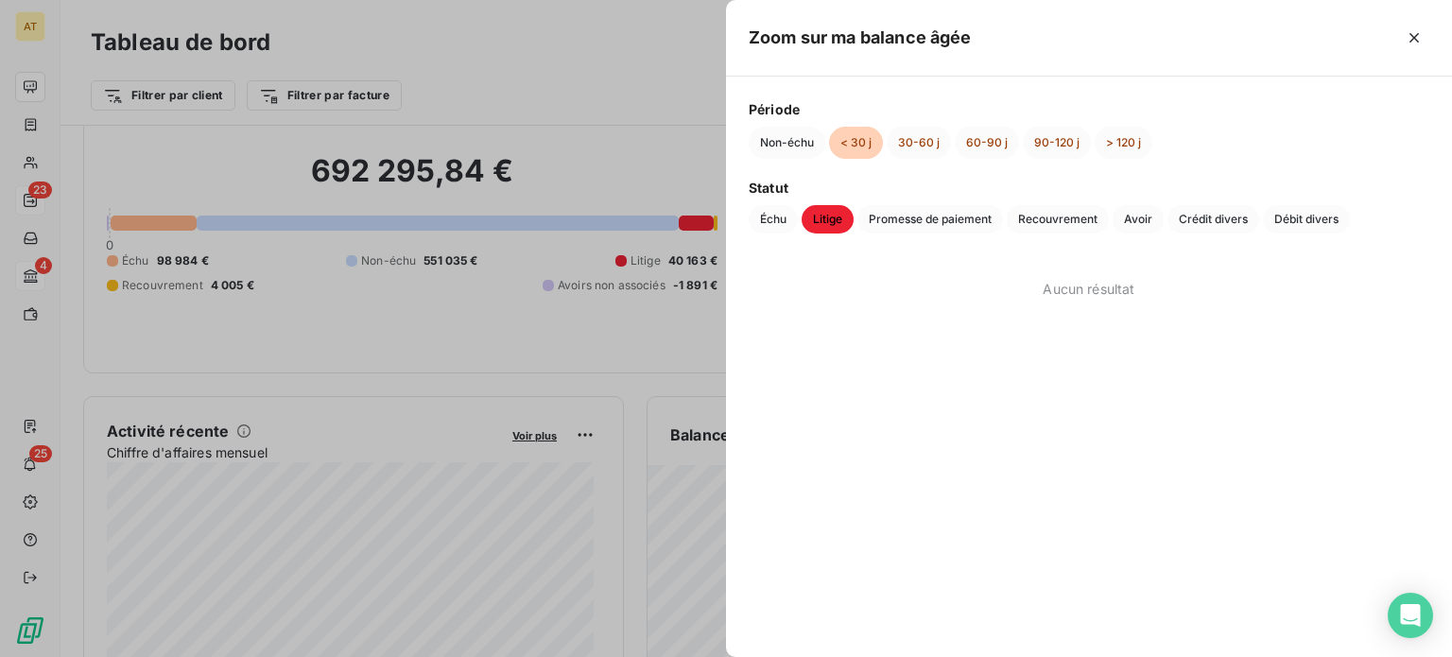
click at [779, 234] on div "Période Non-échu < 30 j 30-60 j 60-90 j 90-120 j > 120 j Statut Échu Litige Pro…" at bounding box center [1089, 167] width 726 height 180
click at [769, 227] on span "Échu" at bounding box center [773, 219] width 49 height 28
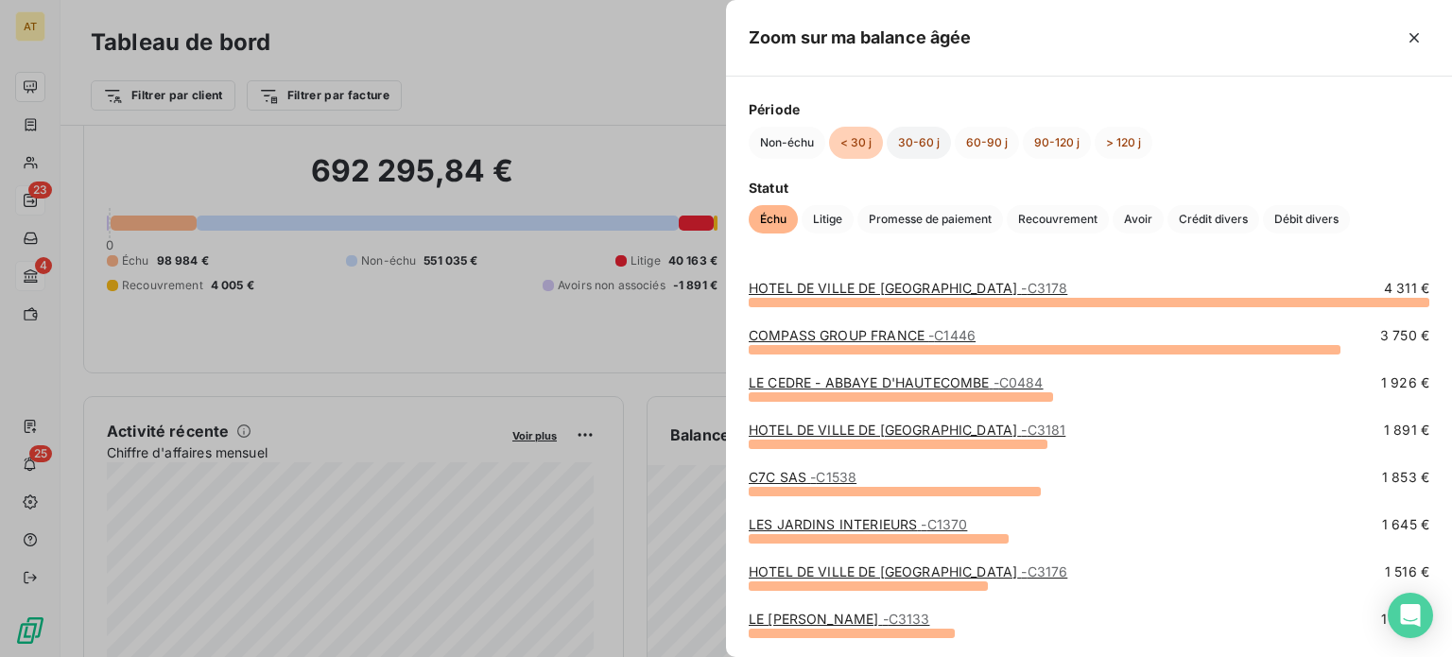
click at [928, 142] on button "30-60 j" at bounding box center [918, 143] width 64 height 32
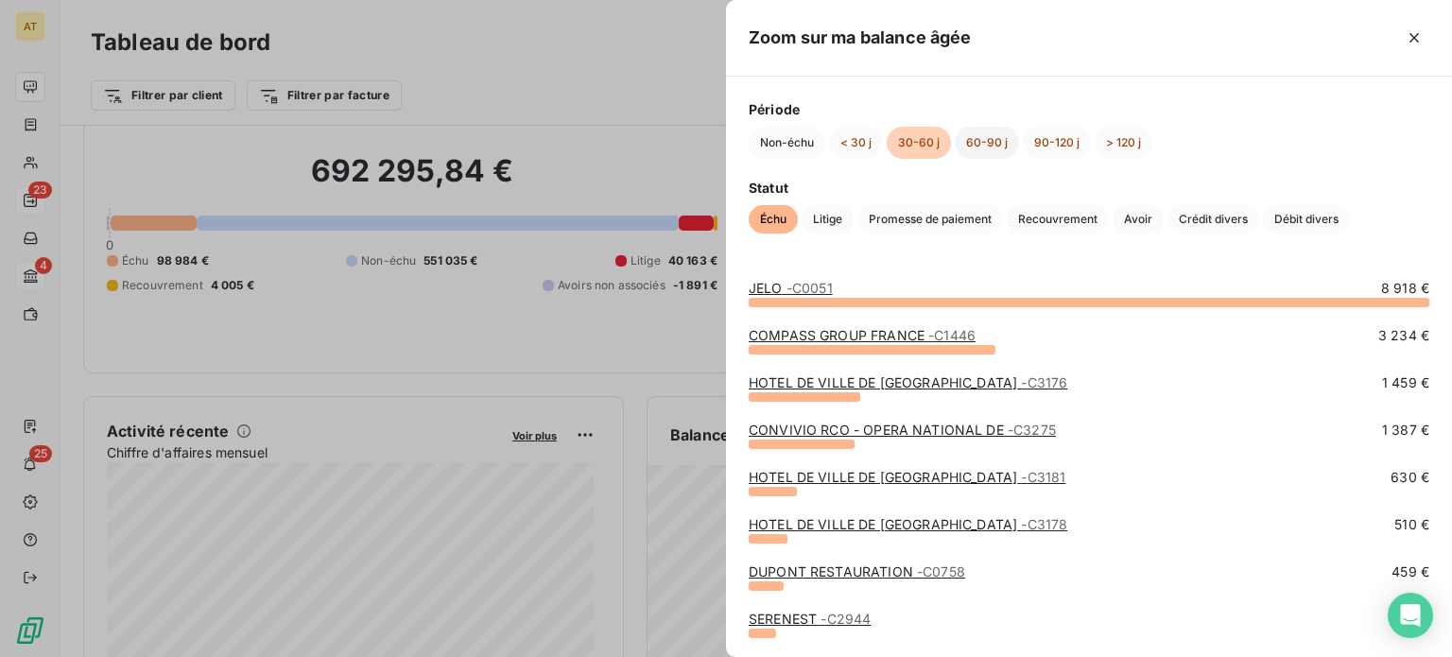
click at [973, 146] on button "60-90 j" at bounding box center [987, 143] width 64 height 32
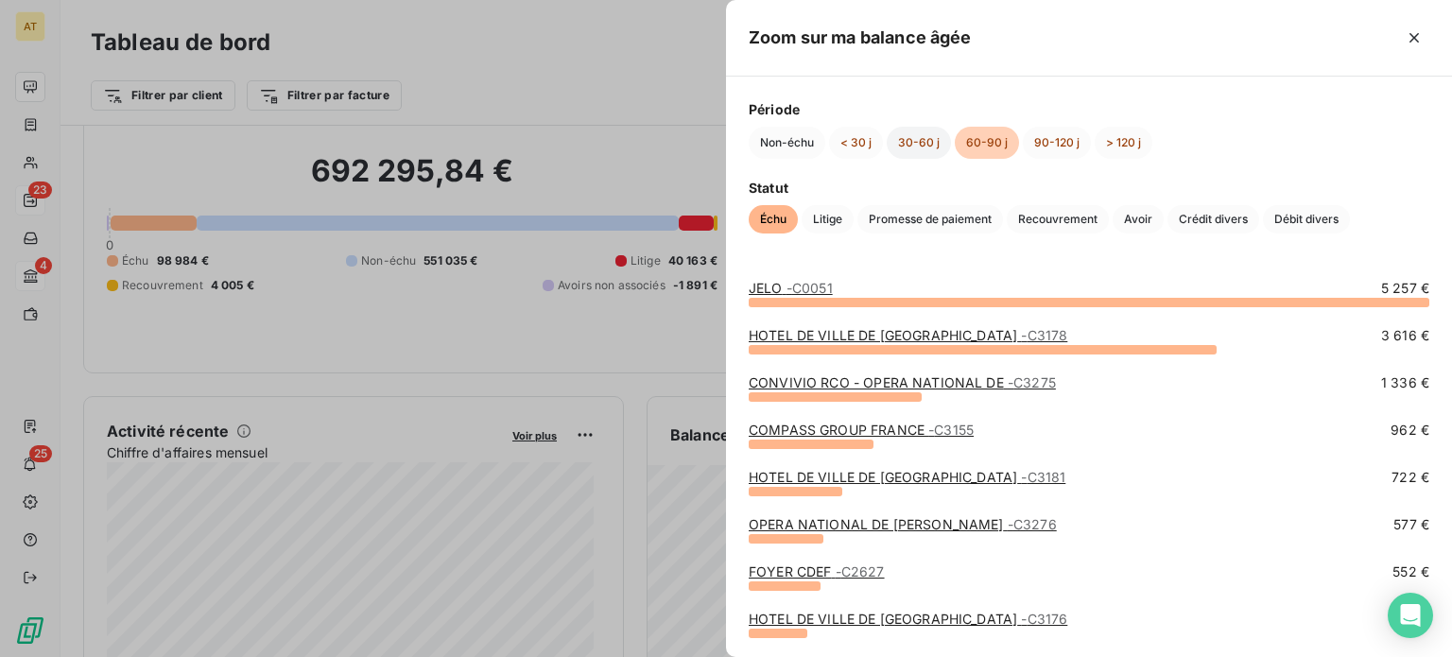
click at [945, 150] on button "30-60 j" at bounding box center [918, 143] width 64 height 32
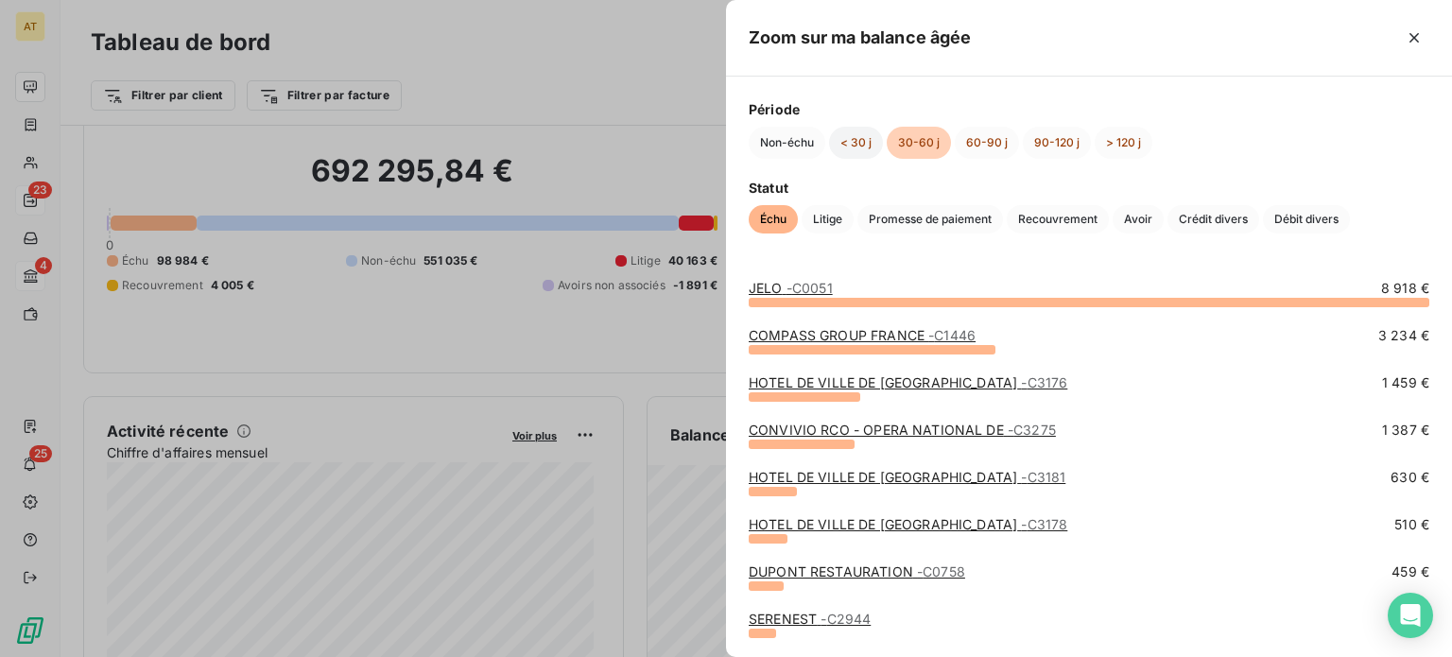
click at [857, 147] on button "< 30 j" at bounding box center [856, 143] width 54 height 32
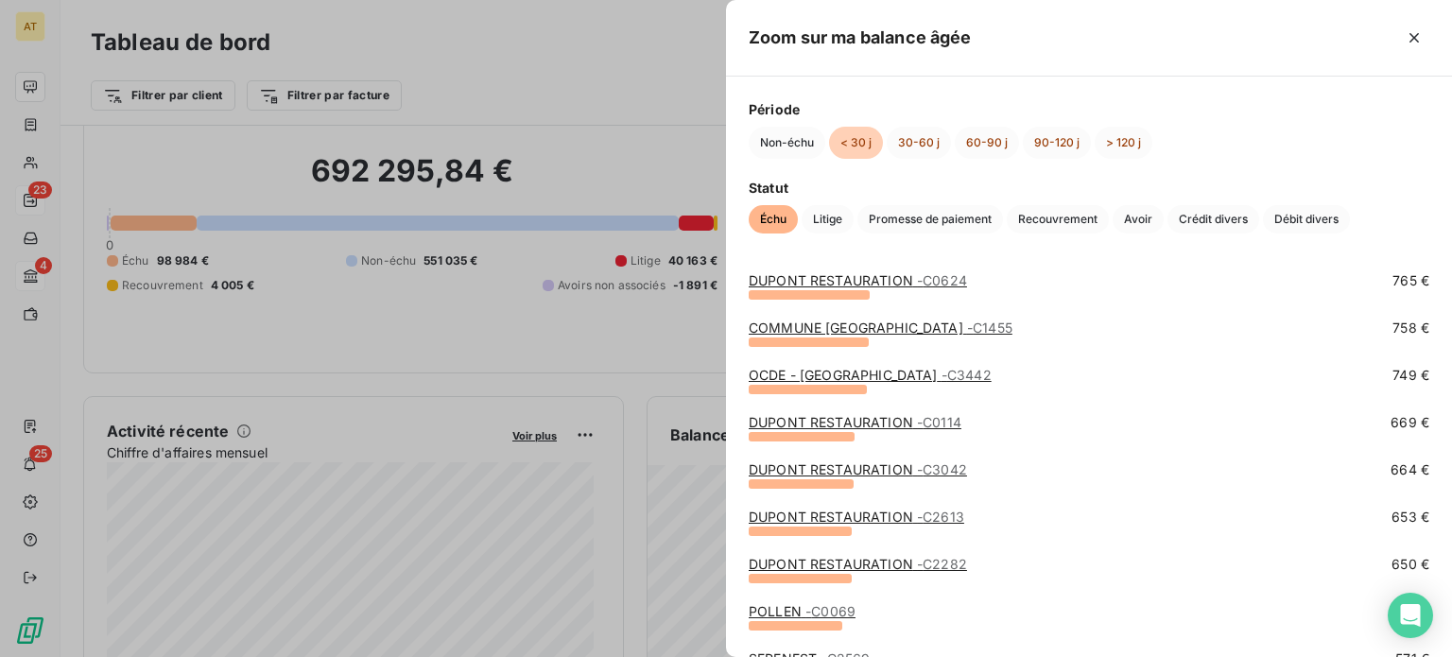
scroll to position [0, 0]
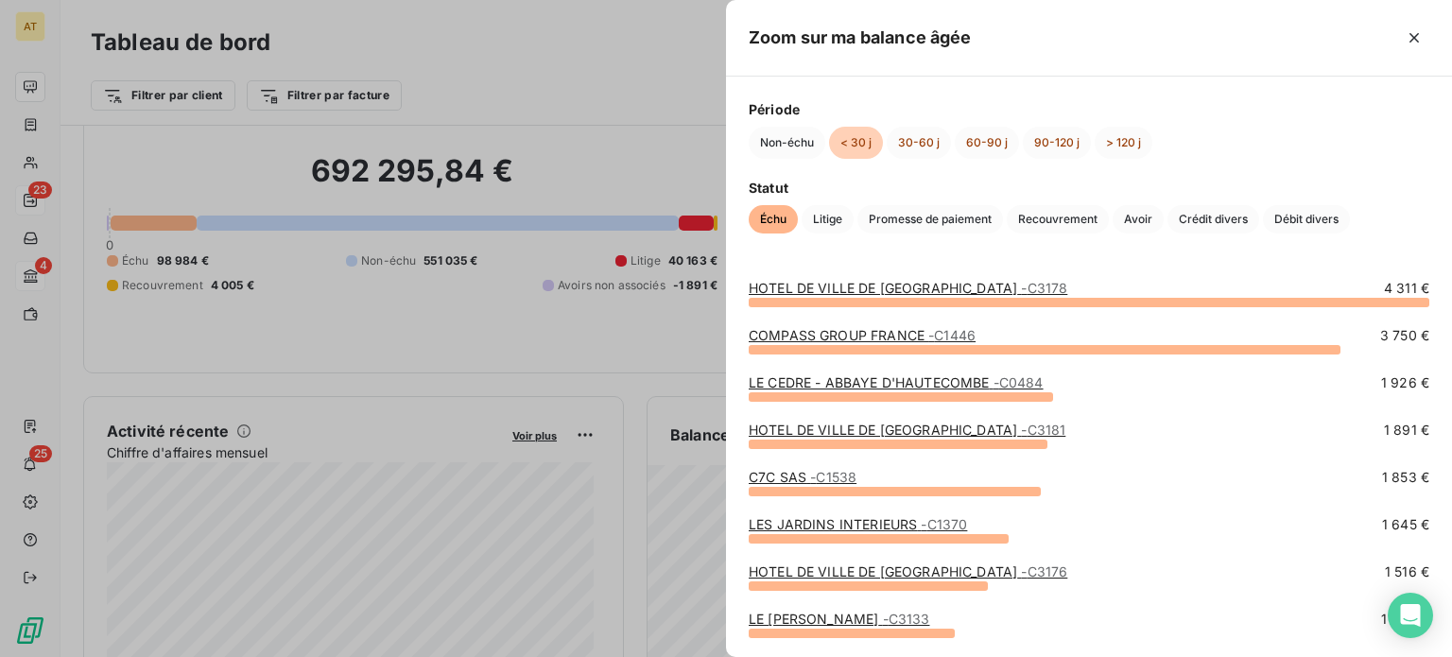
click at [1396, 32] on div at bounding box center [1200, 38] width 457 height 30
click at [1404, 35] on icon "button" at bounding box center [1413, 37] width 19 height 19
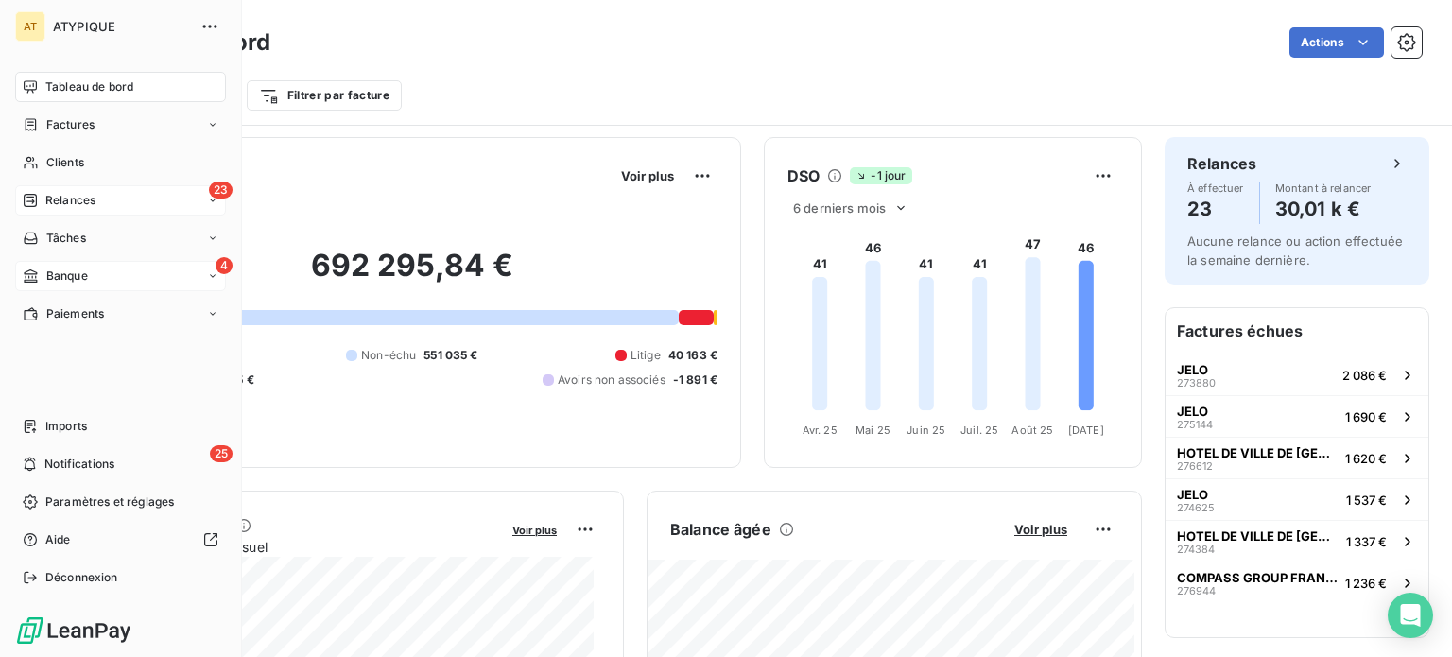
click at [75, 275] on span "Banque" at bounding box center [67, 275] width 42 height 17
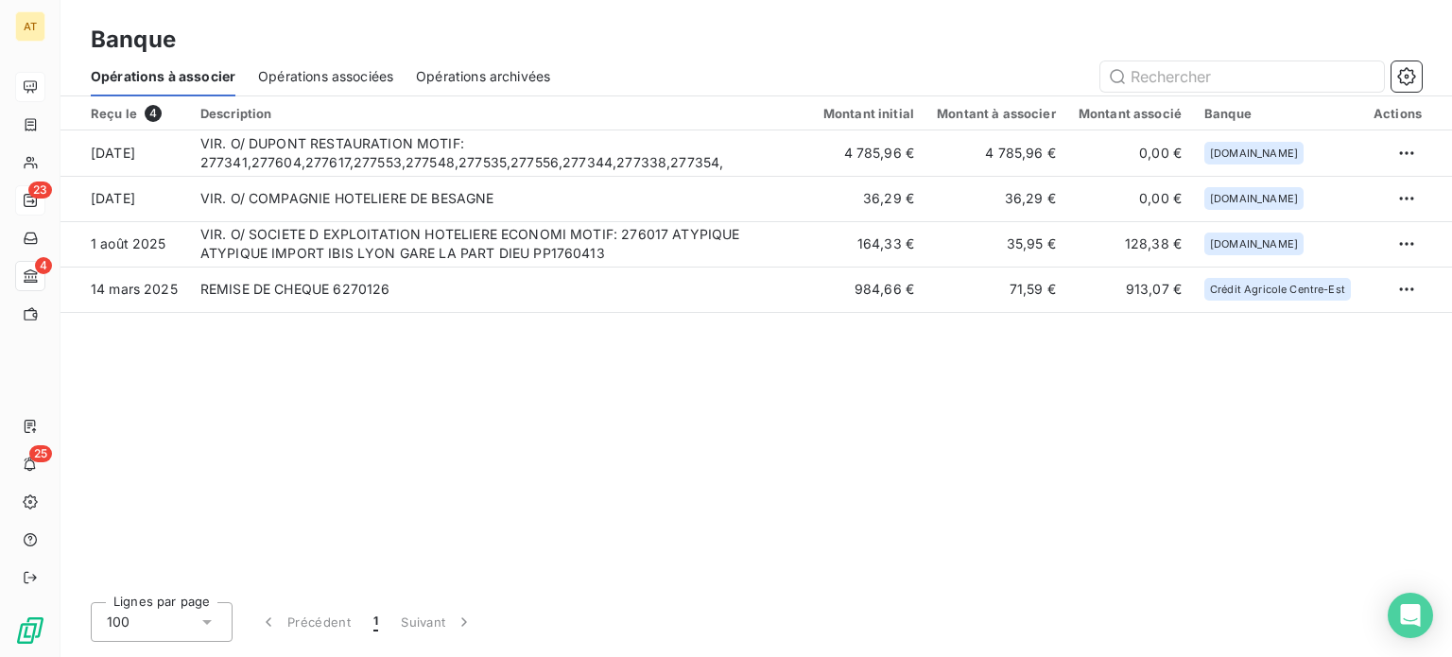
click at [368, 74] on span "Opérations associées" at bounding box center [325, 76] width 135 height 19
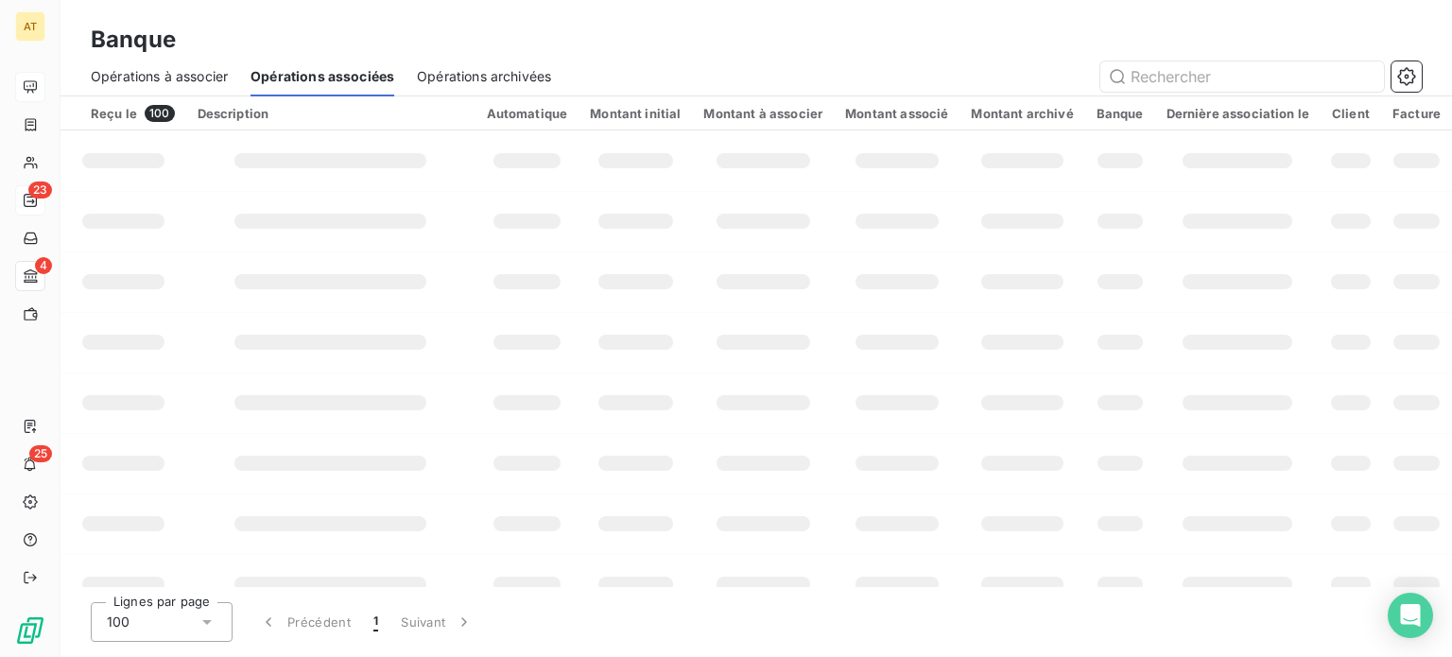
click at [180, 86] on div "Opérations à associer" at bounding box center [159, 77] width 137 height 40
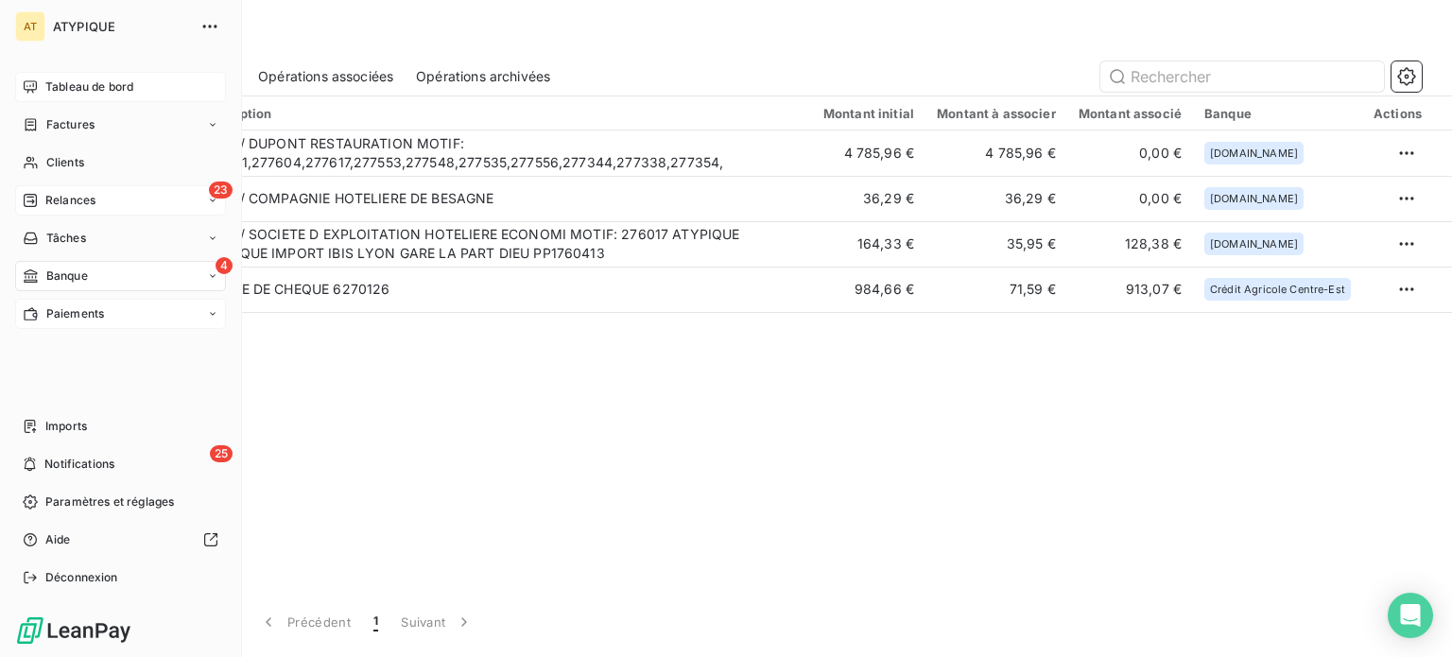
click at [57, 320] on span "Paiements" at bounding box center [75, 313] width 58 height 17
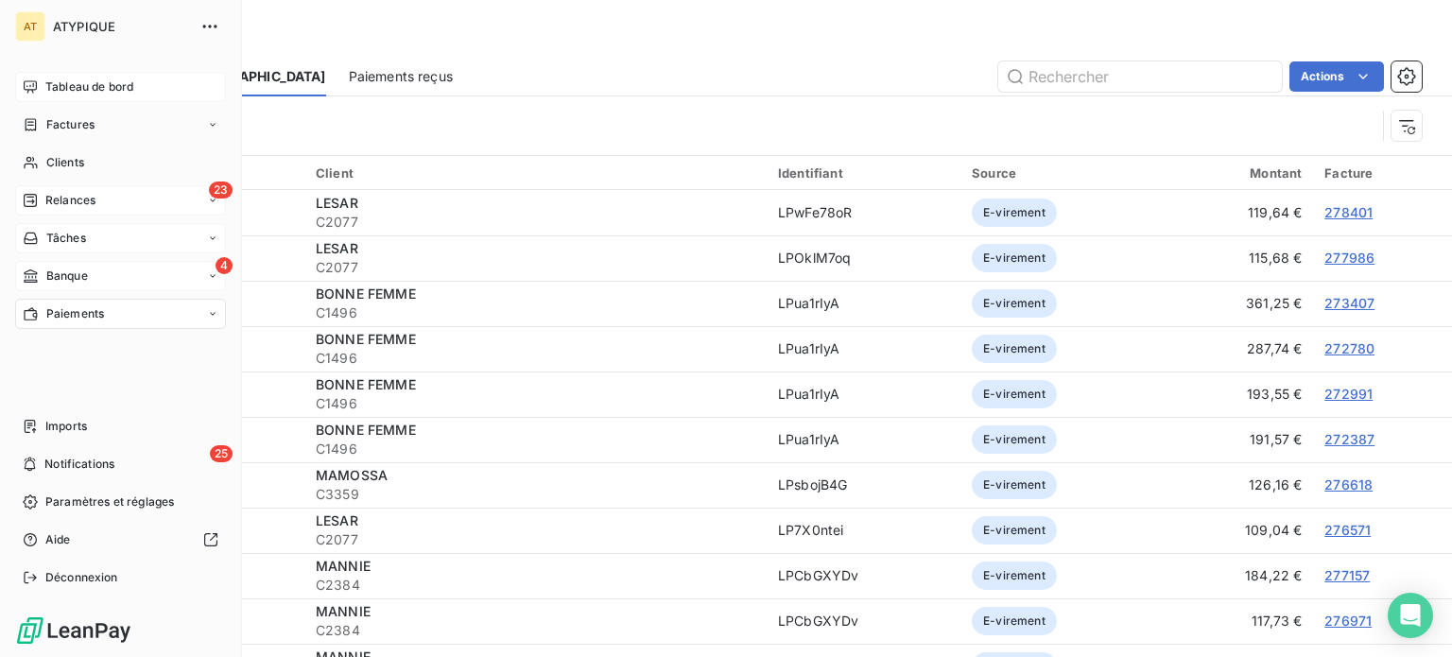
click at [79, 225] on div "Tâches" at bounding box center [120, 238] width 211 height 30
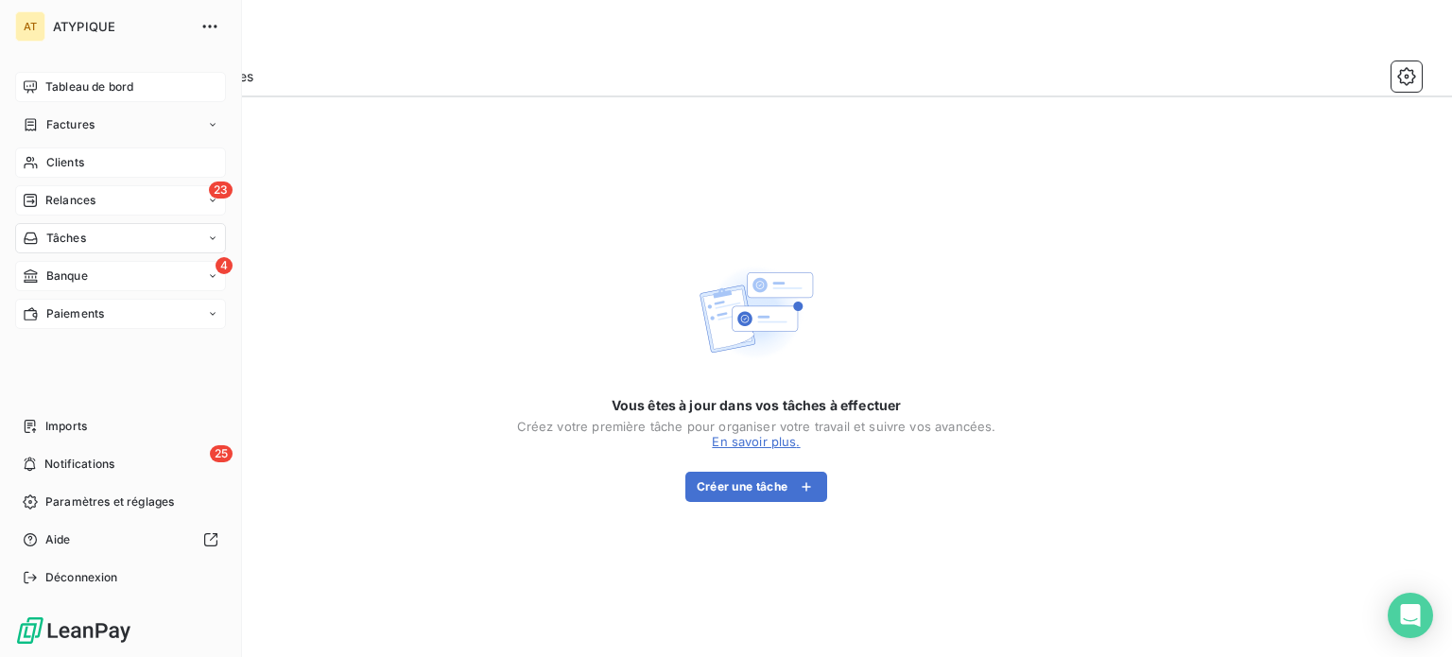
click at [79, 158] on span "Clients" at bounding box center [65, 162] width 38 height 17
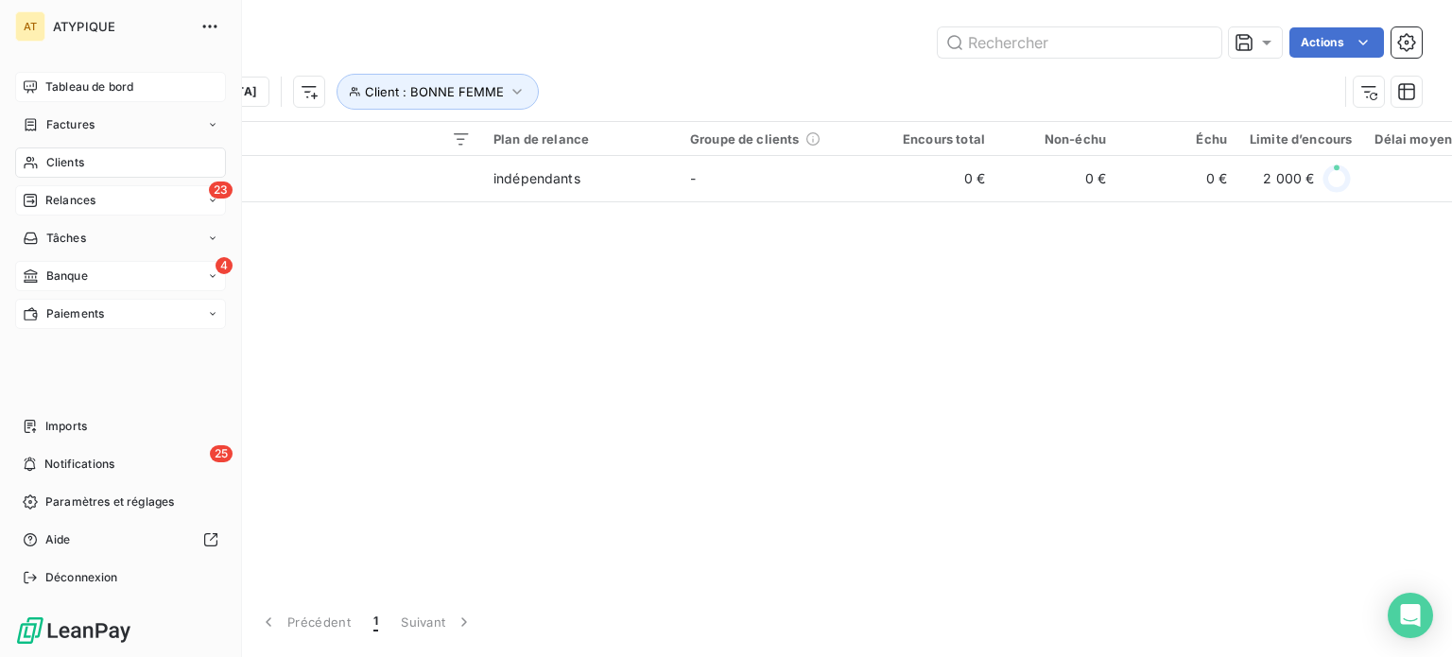
click at [96, 85] on span "Tableau de bord" at bounding box center [89, 86] width 88 height 17
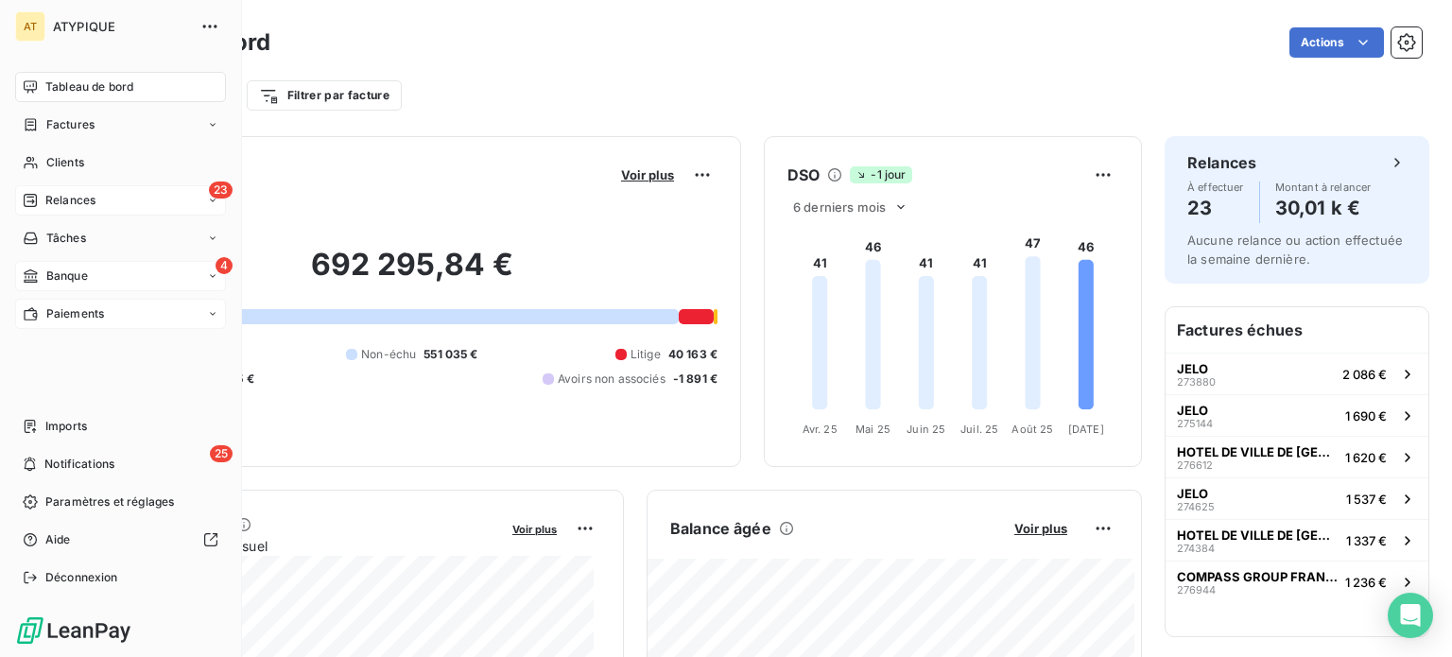
click at [87, 317] on span "Paiements" at bounding box center [75, 313] width 58 height 17
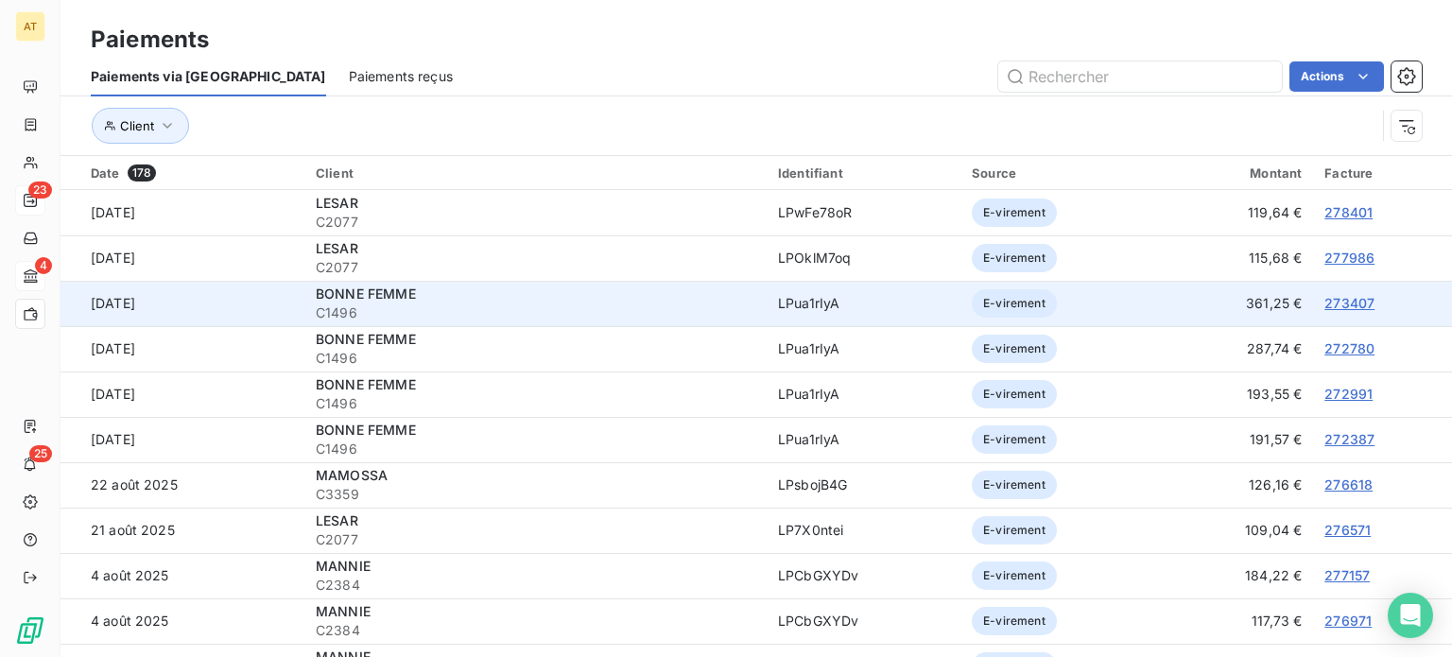
click at [682, 293] on div "BONNE FEMME" at bounding box center [535, 293] width 439 height 19
click at [204, 313] on td "[DATE]" at bounding box center [182, 303] width 244 height 45
click at [1332, 306] on link "273407" at bounding box center [1349, 303] width 50 height 16
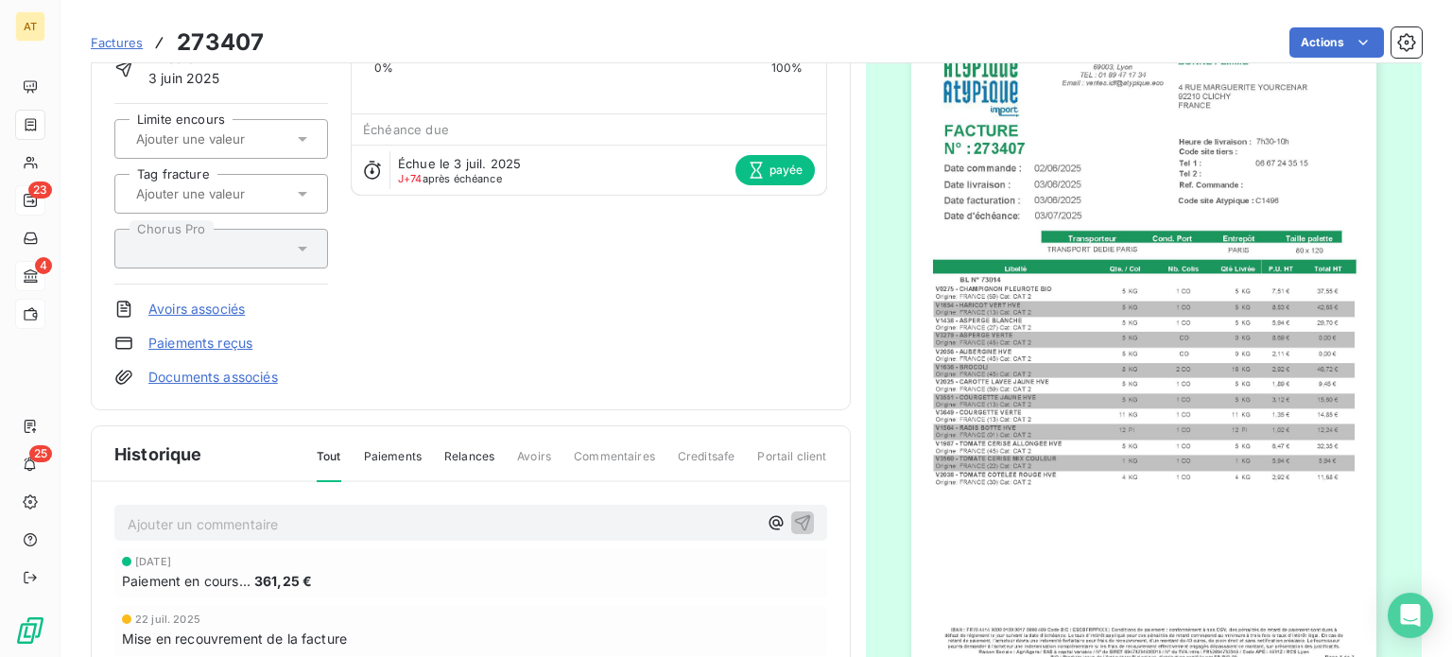
scroll to position [95, 0]
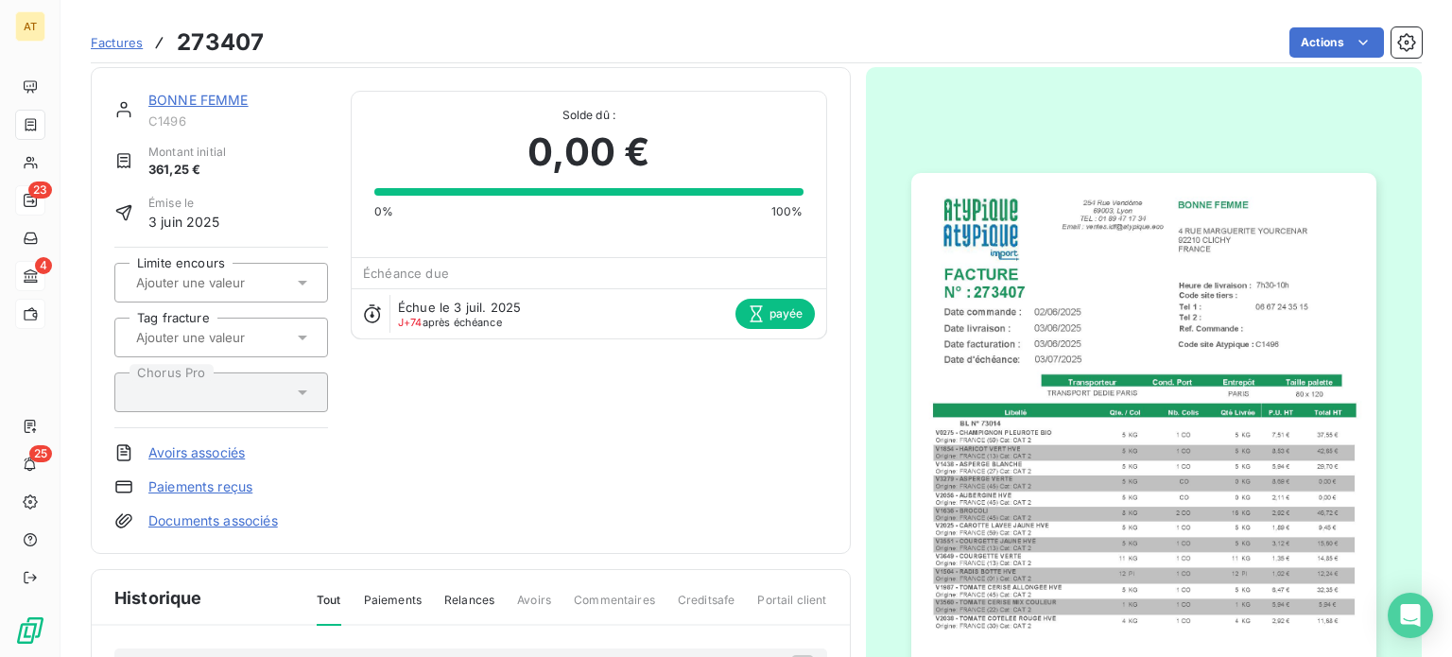
click at [194, 404] on div "BONNE FEMME C1496 Montant initial 361,25 € Émise le 3 juin 2025 Limite encours …" at bounding box center [221, 310] width 214 height 439
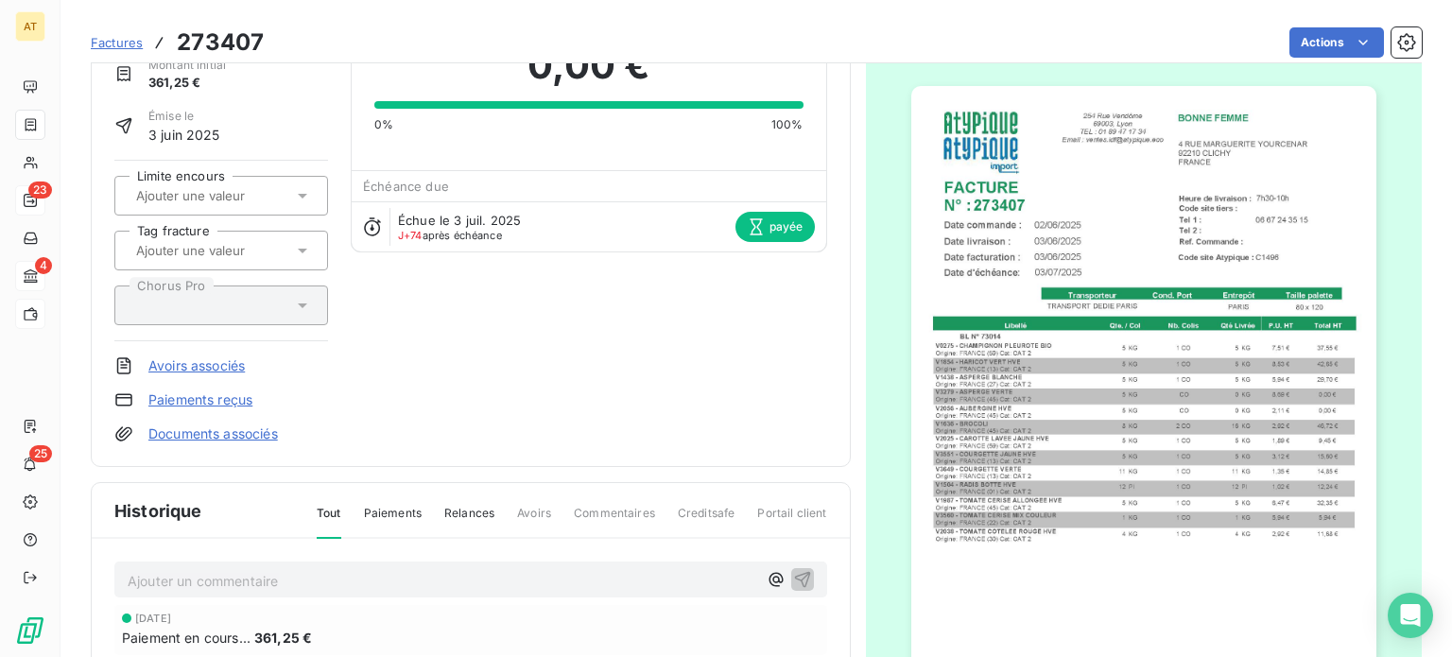
click at [193, 402] on link "Paiements reçus" at bounding box center [200, 399] width 104 height 19
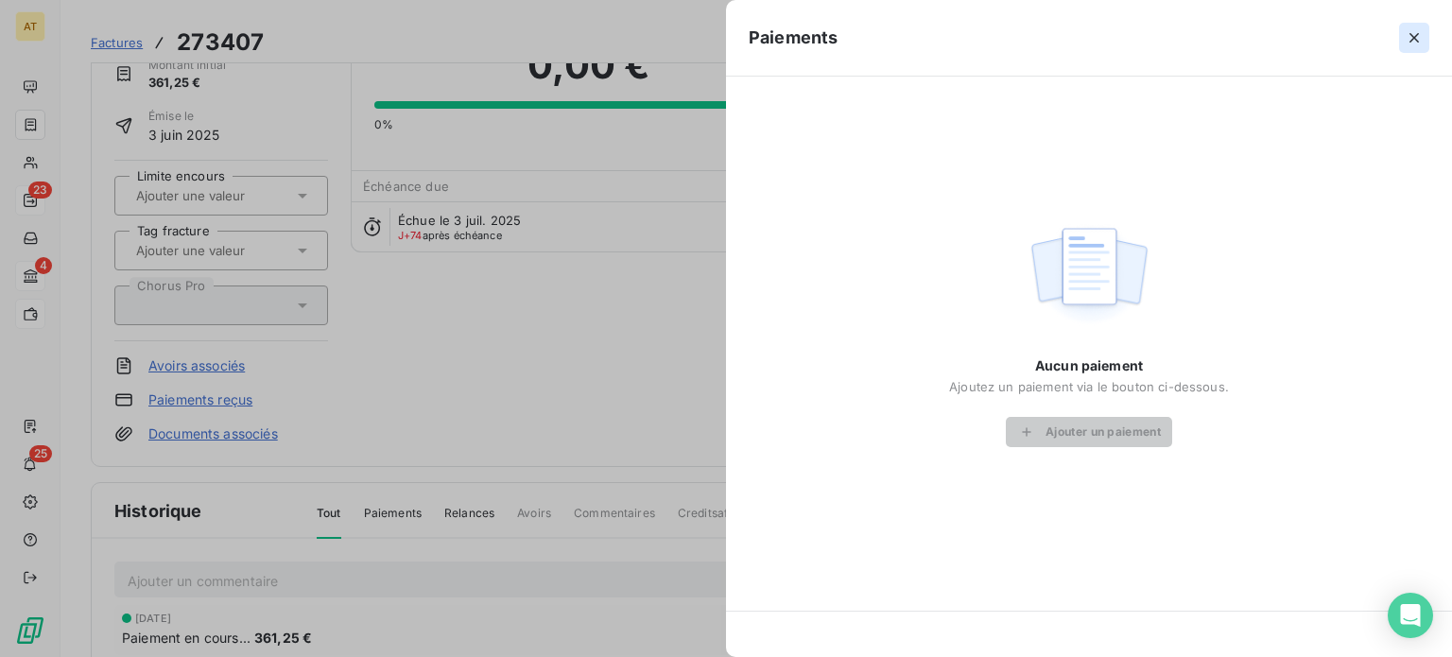
click at [1407, 44] on icon "button" at bounding box center [1413, 37] width 19 height 19
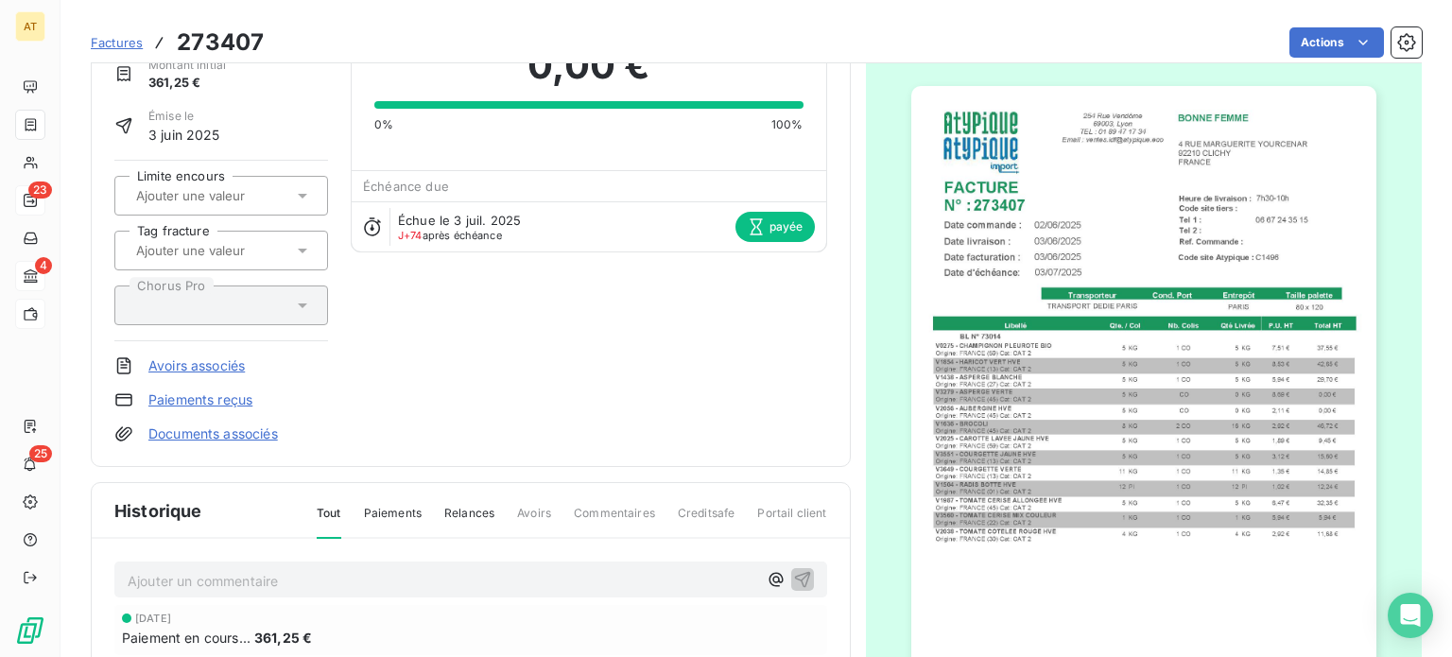
scroll to position [0, 0]
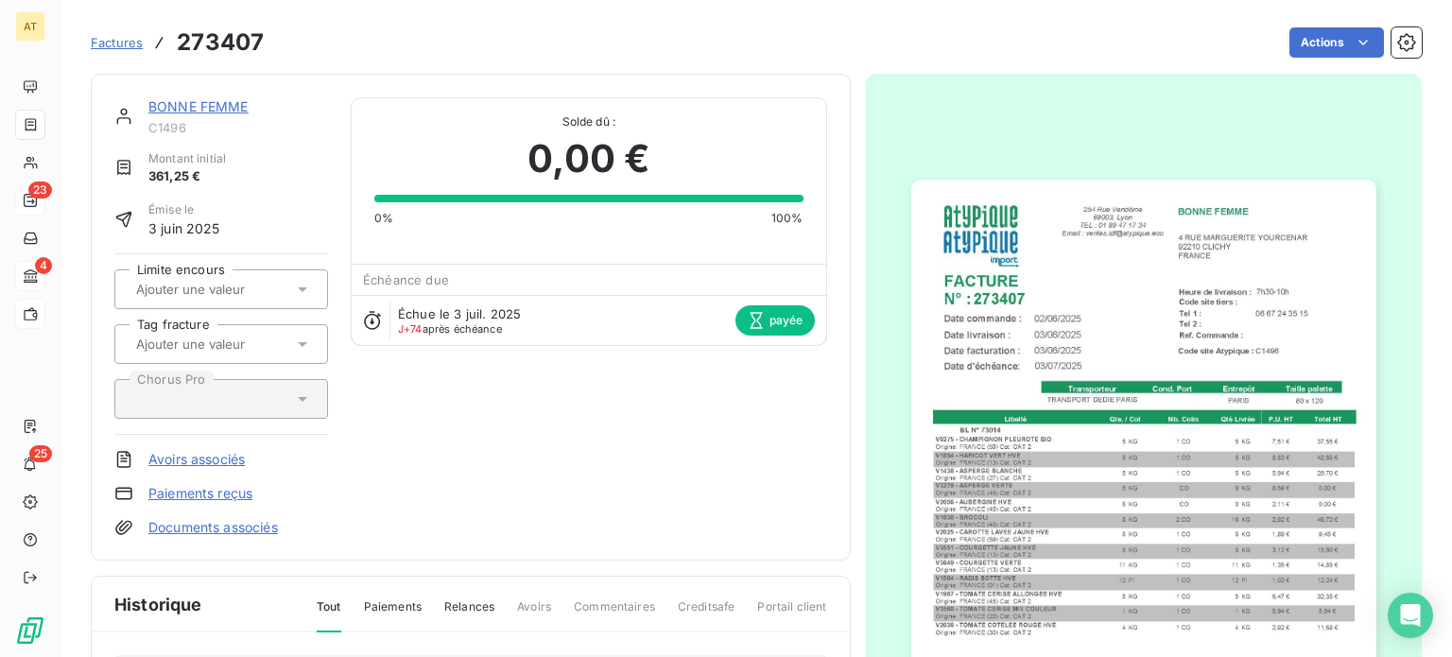
click at [536, 330] on div "Échue le 3 juil. 2025 J+74 après échéance payée" at bounding box center [588, 320] width 473 height 50
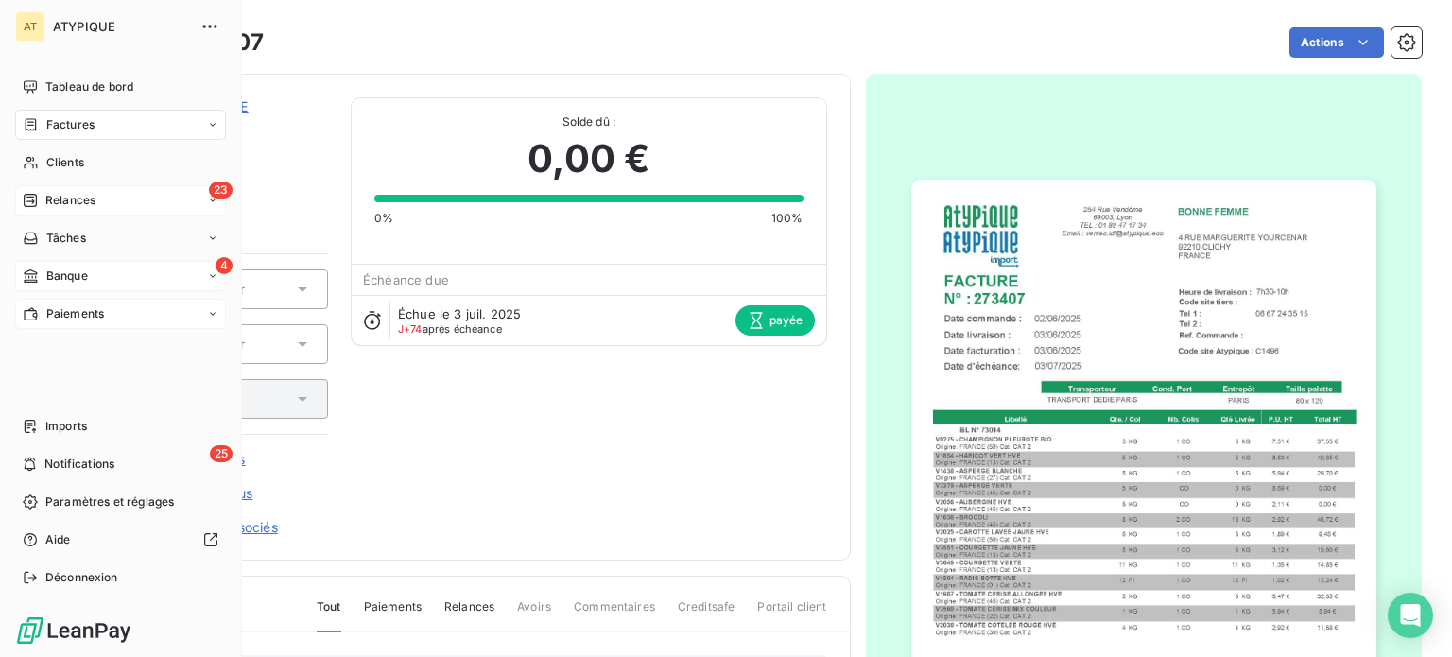
click at [60, 119] on span "Factures" at bounding box center [70, 124] width 48 height 17
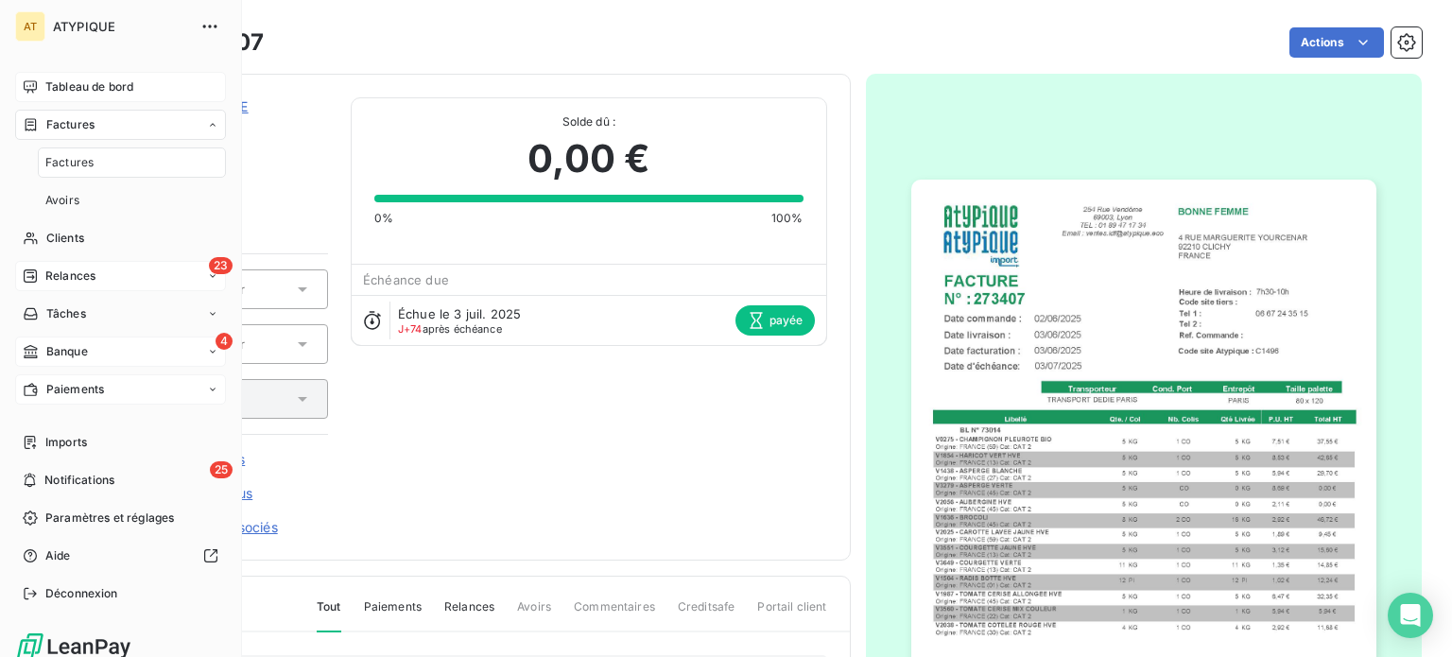
click at [72, 81] on span "Tableau de bord" at bounding box center [89, 86] width 88 height 17
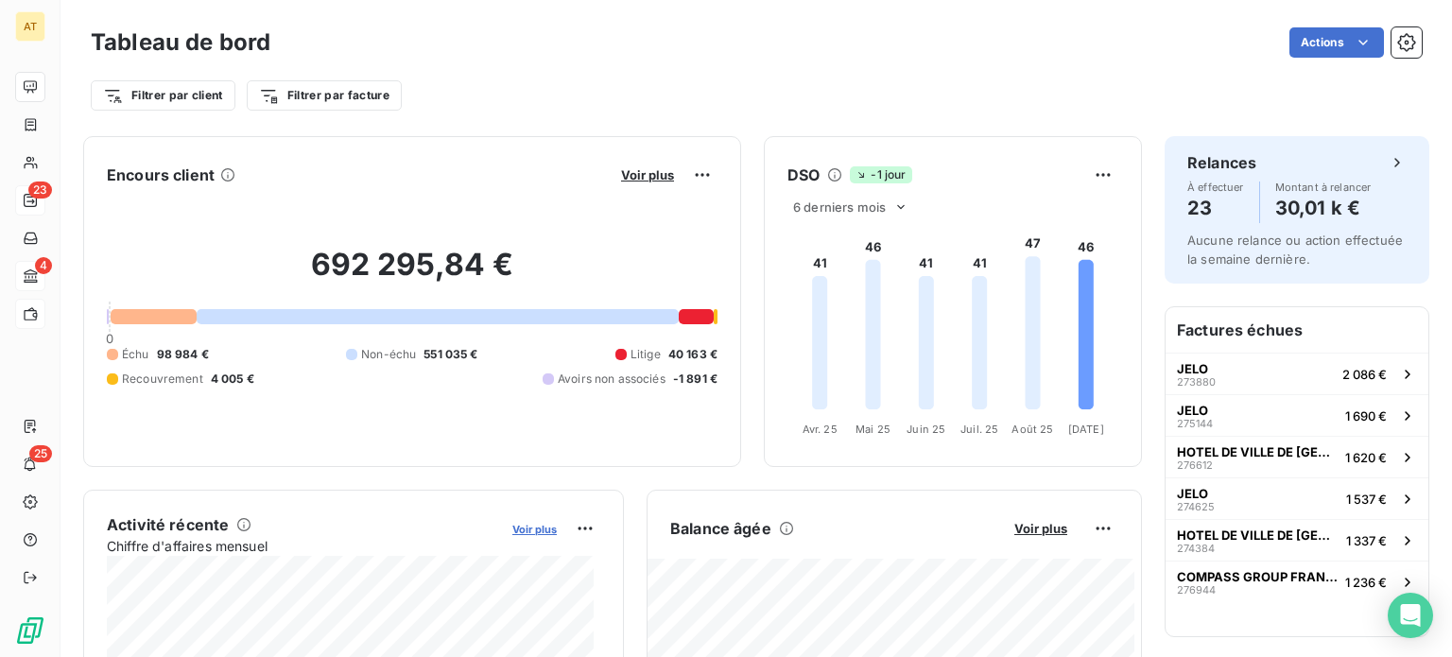
click at [517, 526] on span "Voir plus" at bounding box center [534, 529] width 44 height 13
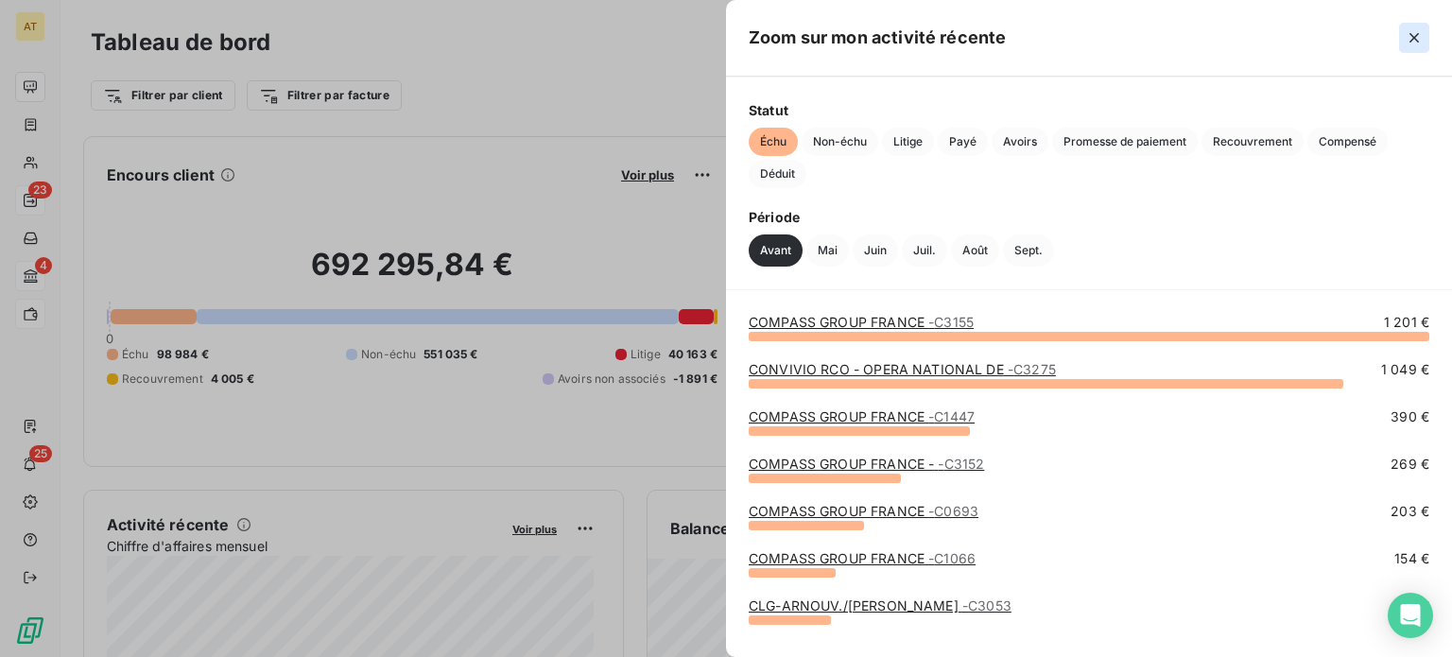
click at [1416, 39] on icon "button" at bounding box center [1413, 37] width 9 height 9
